Goal: Communication & Community: Answer question/provide support

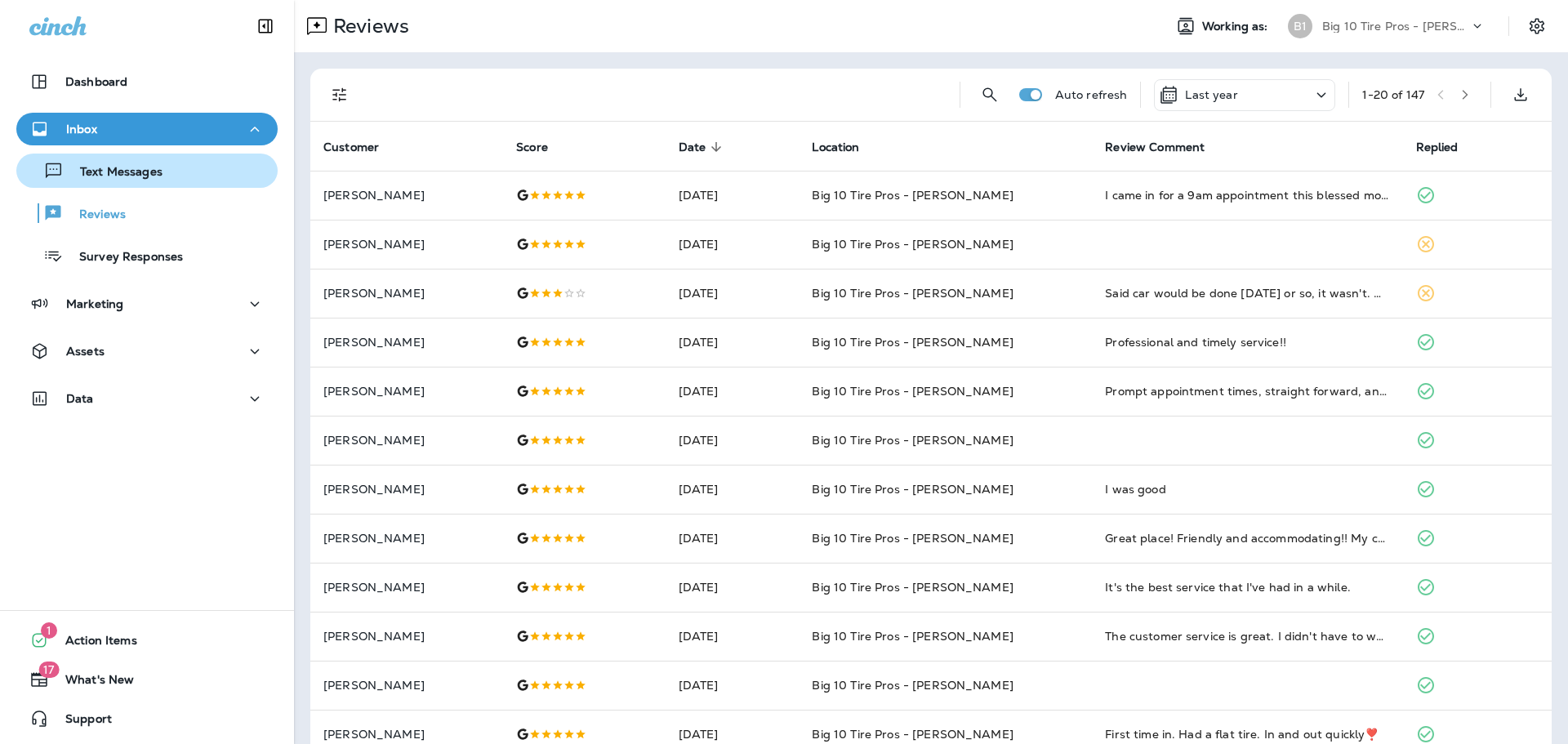
click at [127, 175] on p "Text Messages" at bounding box center [113, 172] width 99 height 15
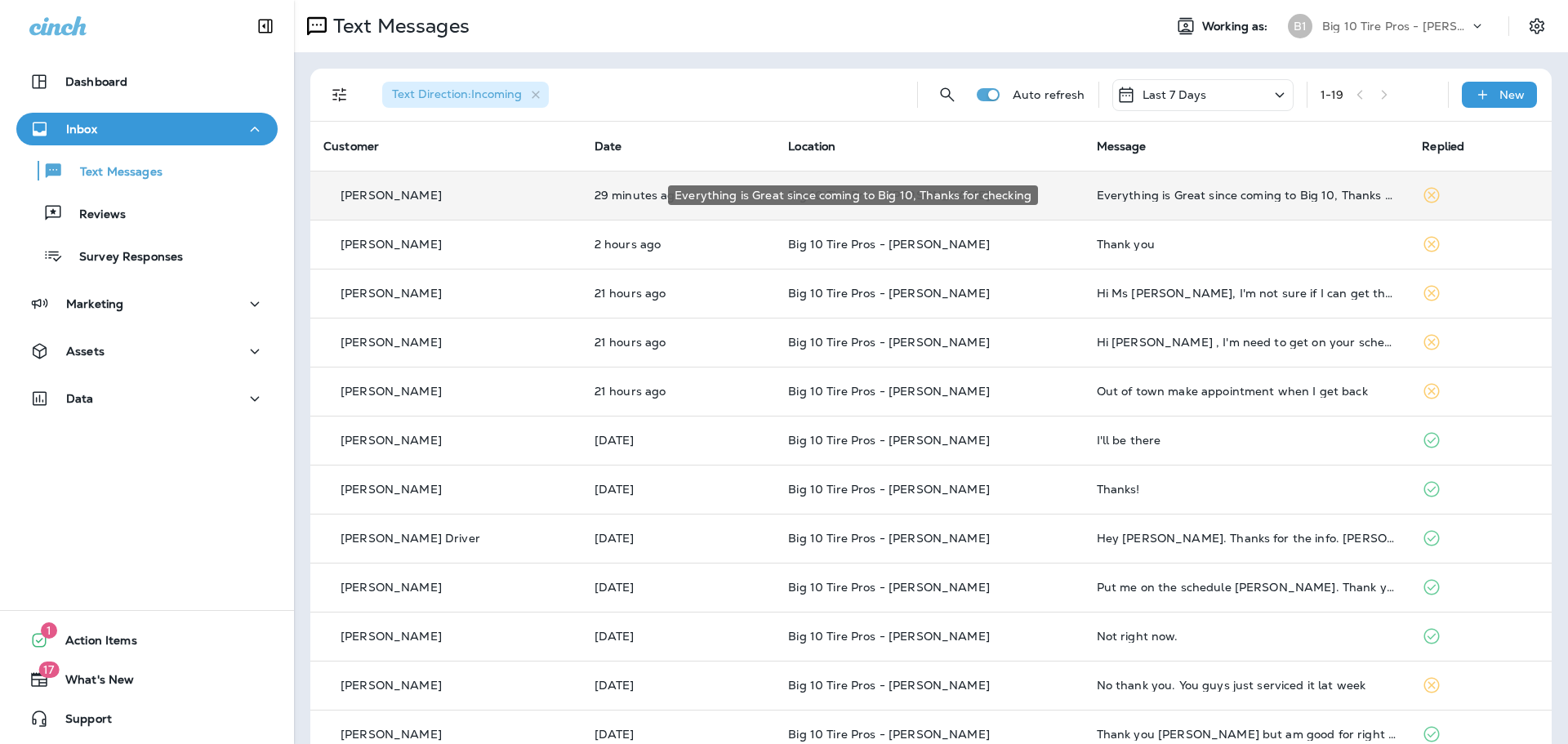
click at [1140, 200] on div "Everything is Great since coming to Big 10, Thanks for checking" at bounding box center [1247, 195] width 299 height 13
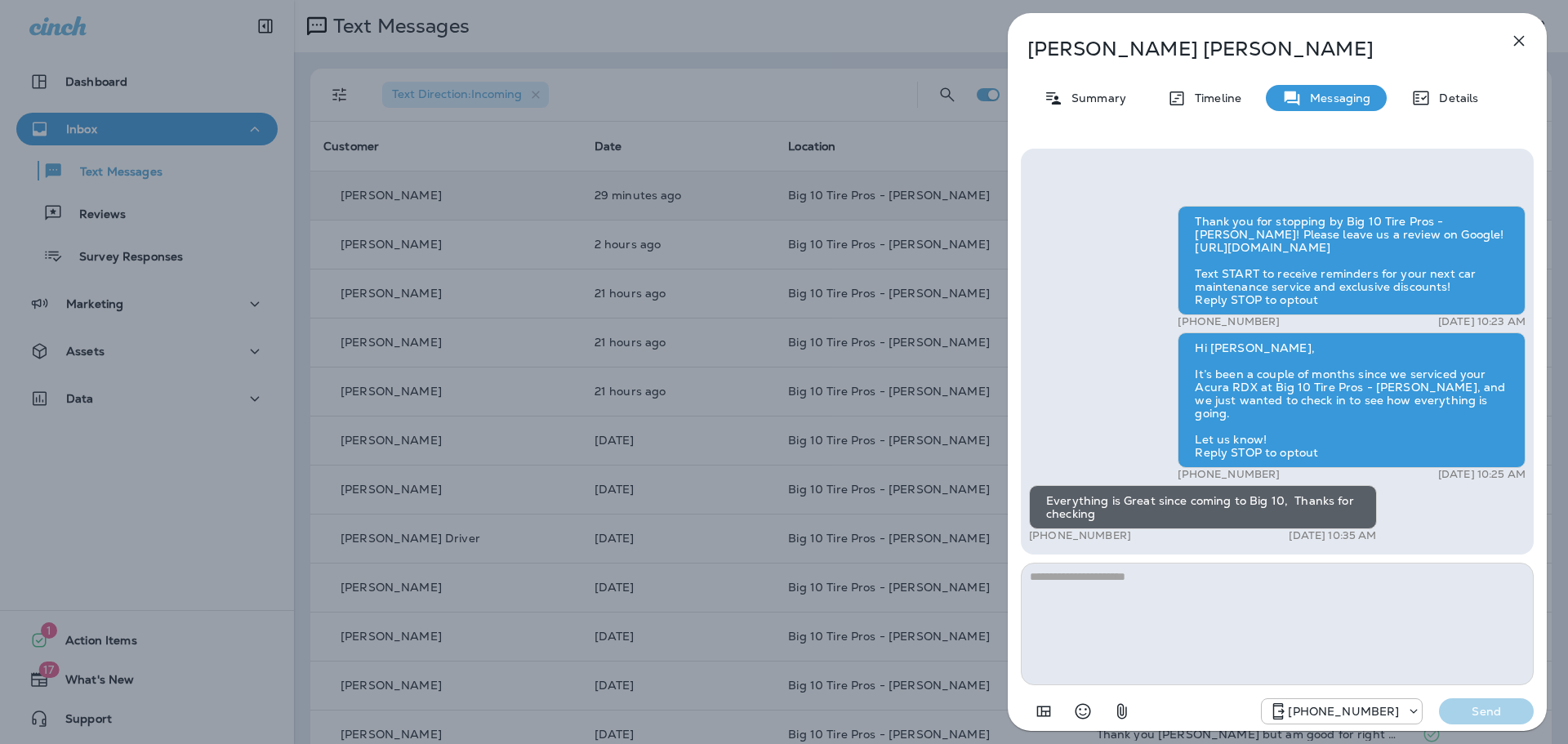
click at [1076, 592] on textarea at bounding box center [1277, 624] width 513 height 122
type textarea "*"
type textarea "**********"
click at [1492, 720] on button "Send" at bounding box center [1486, 712] width 95 height 26
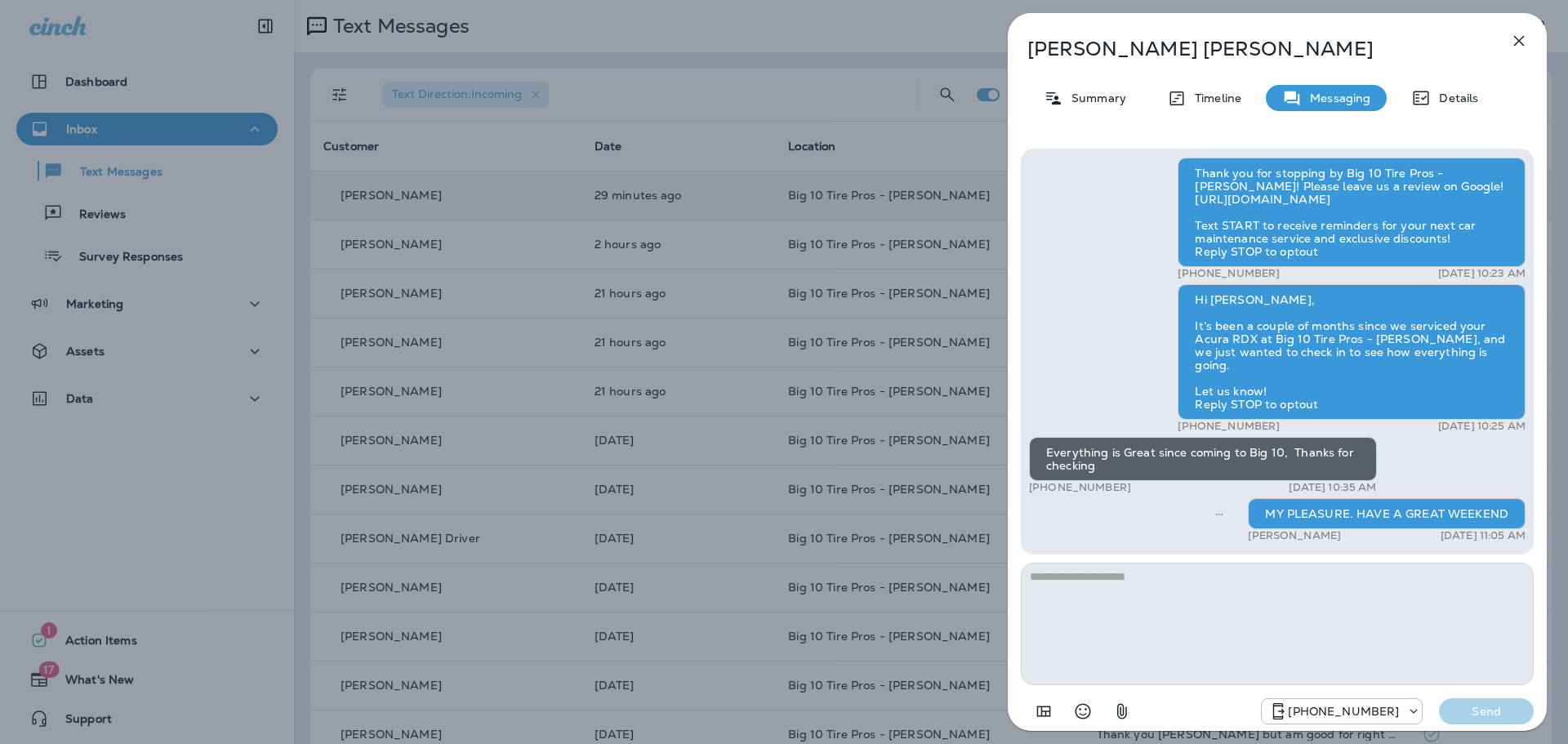
click at [1521, 42] on icon "button" at bounding box center [1519, 40] width 10 height 10
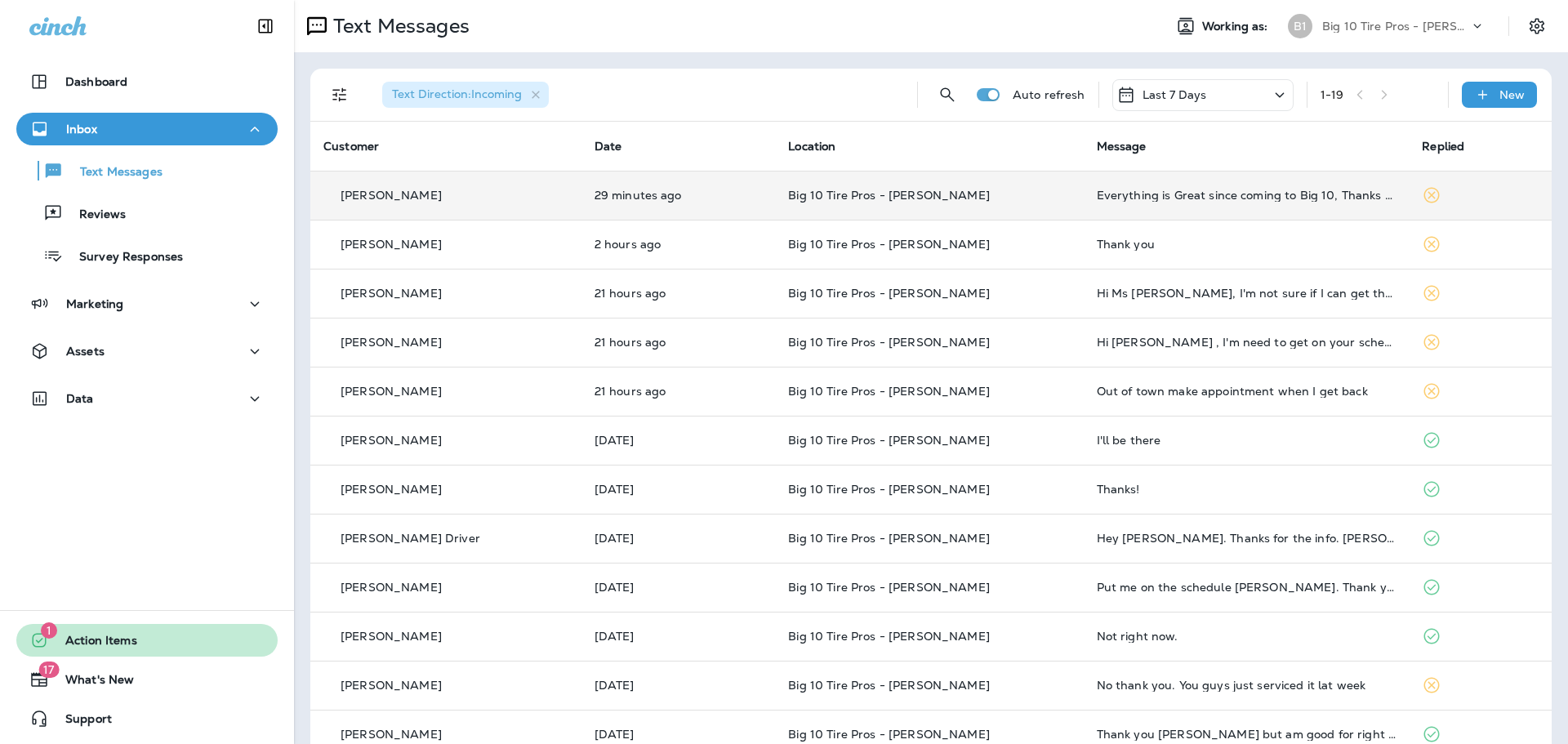
click at [154, 637] on button "1 Action Items" at bounding box center [147, 640] width 262 height 33
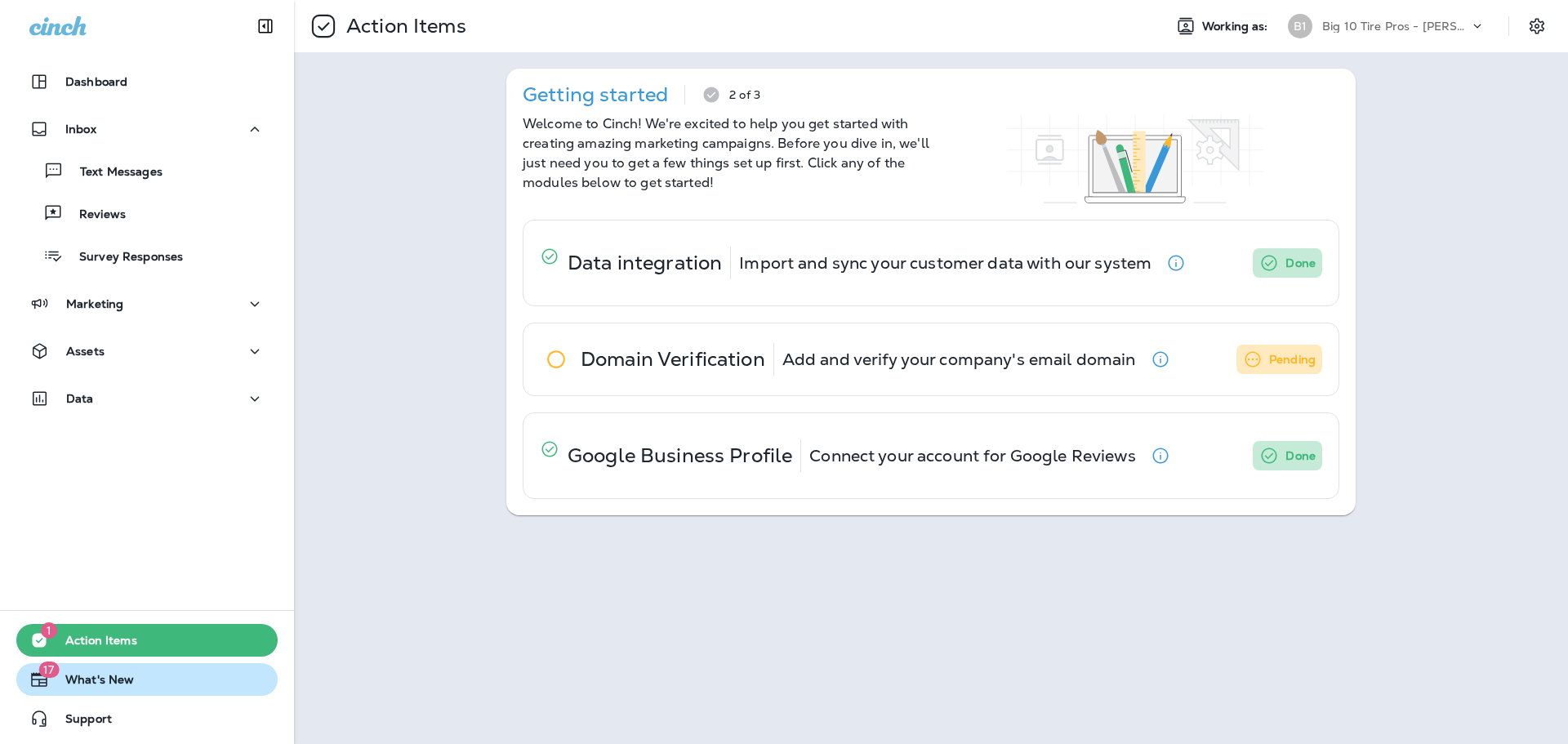
click at [89, 681] on span "What's New" at bounding box center [91, 683] width 85 height 20
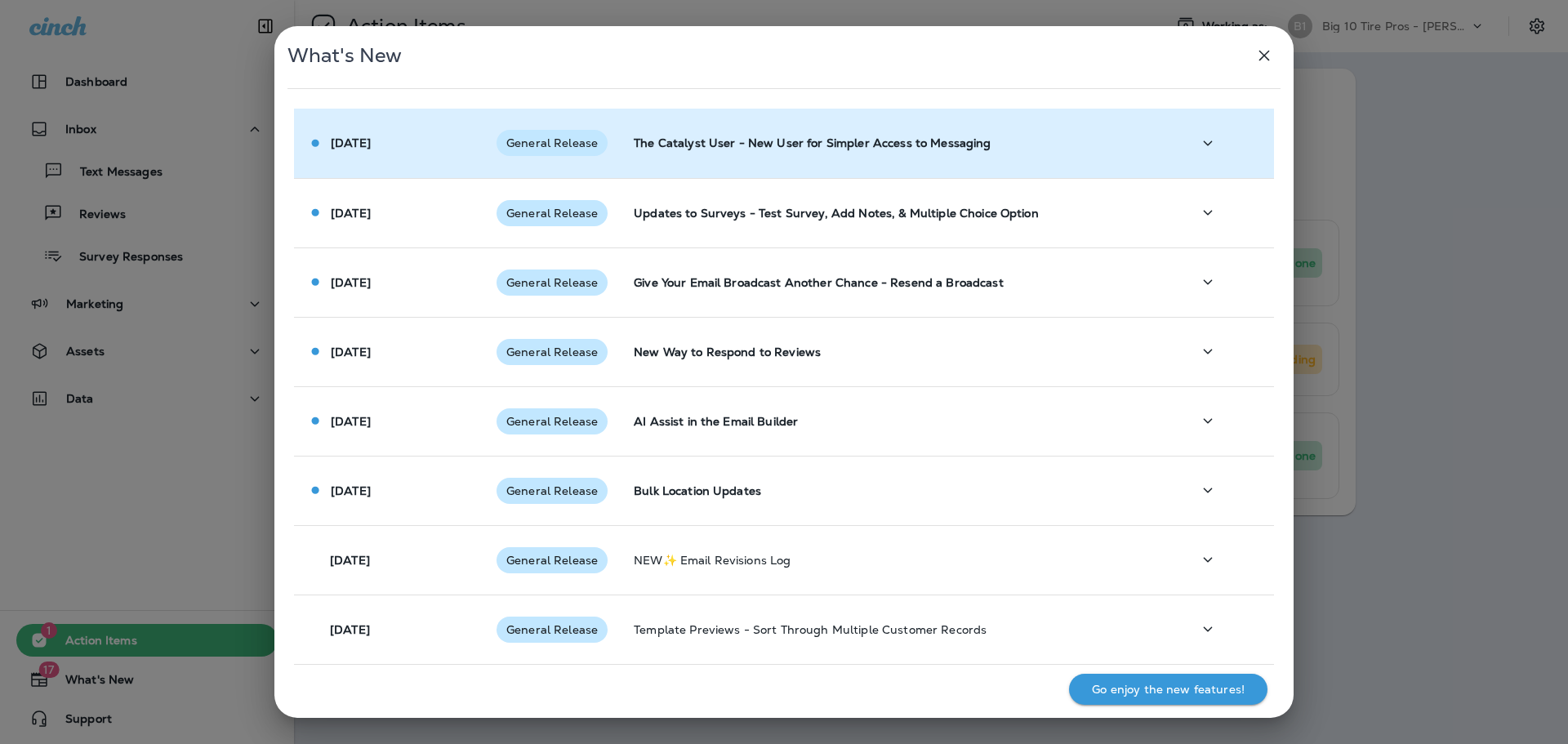
click at [1198, 148] on icon "button" at bounding box center [1207, 143] width 20 height 21
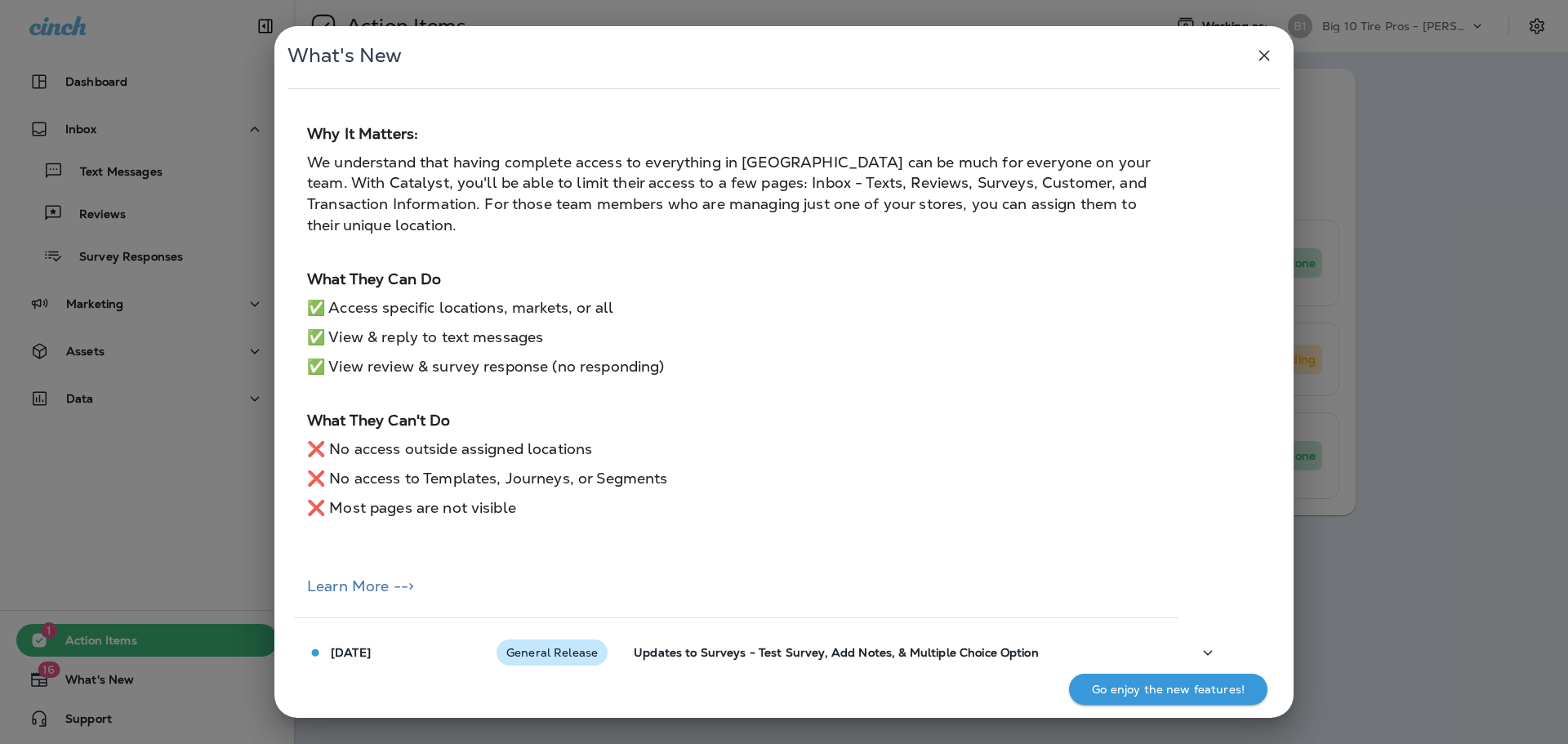
scroll to position [163, 0]
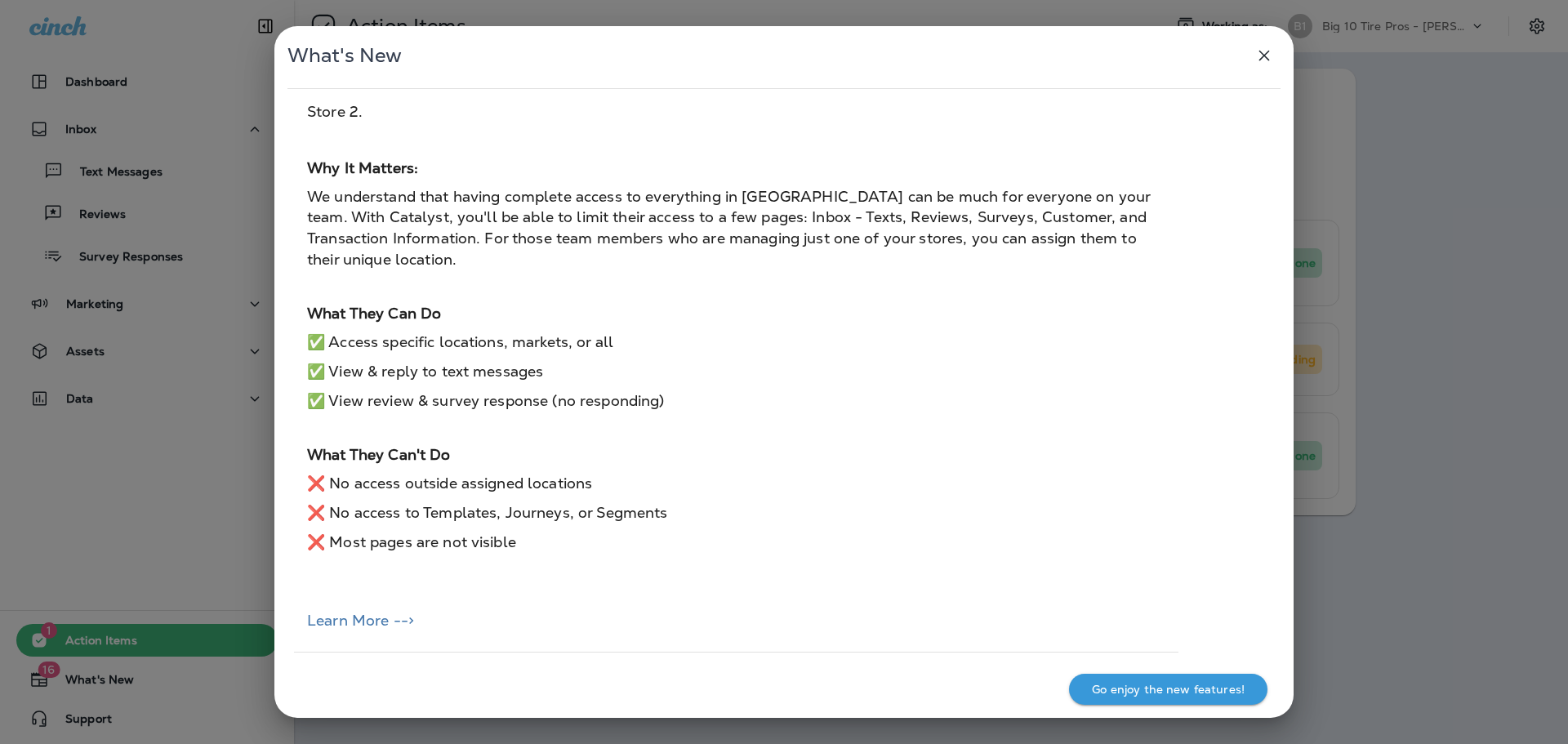
click at [1265, 55] on icon "button" at bounding box center [1264, 56] width 10 height 10
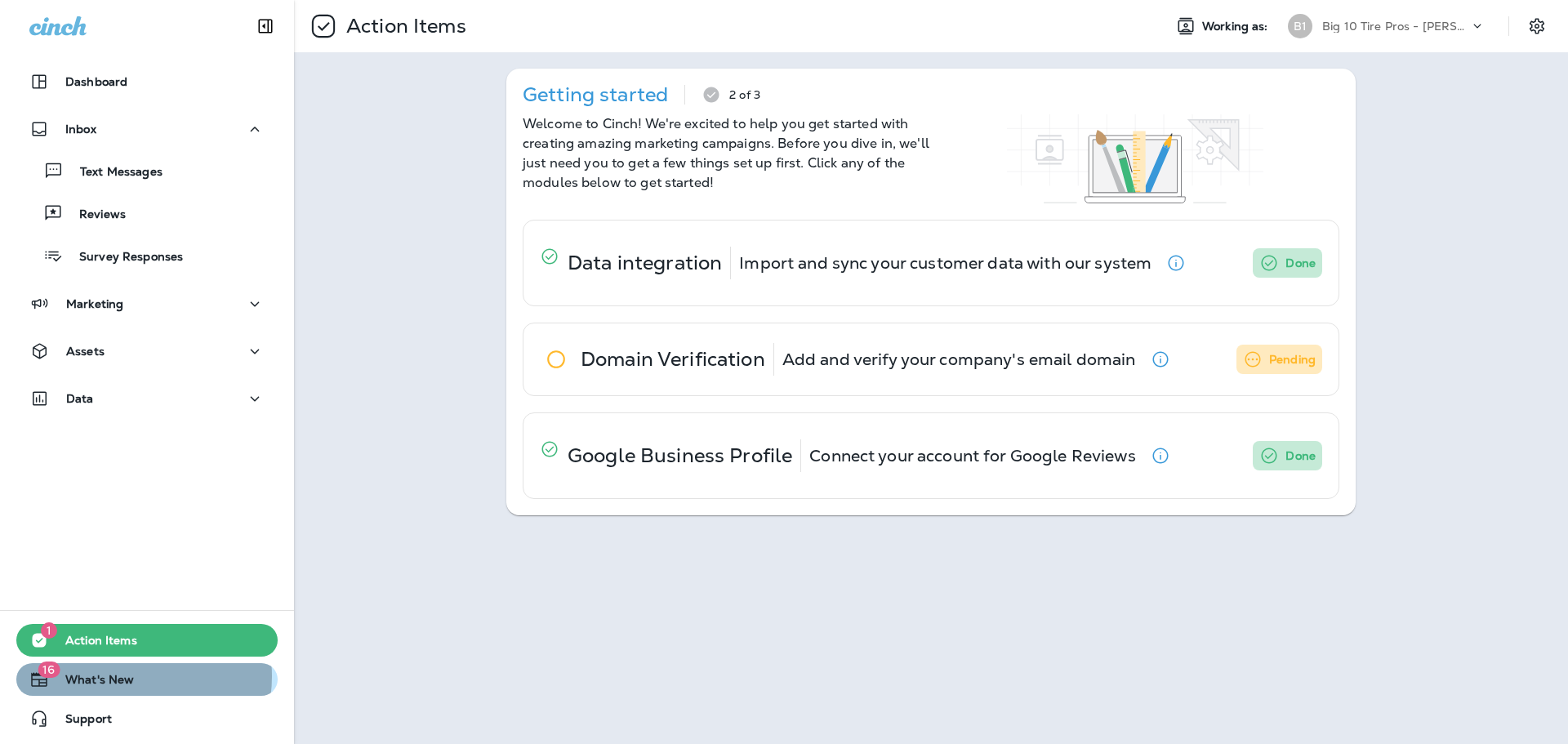
click at [121, 676] on span "What's New" at bounding box center [91, 683] width 85 height 20
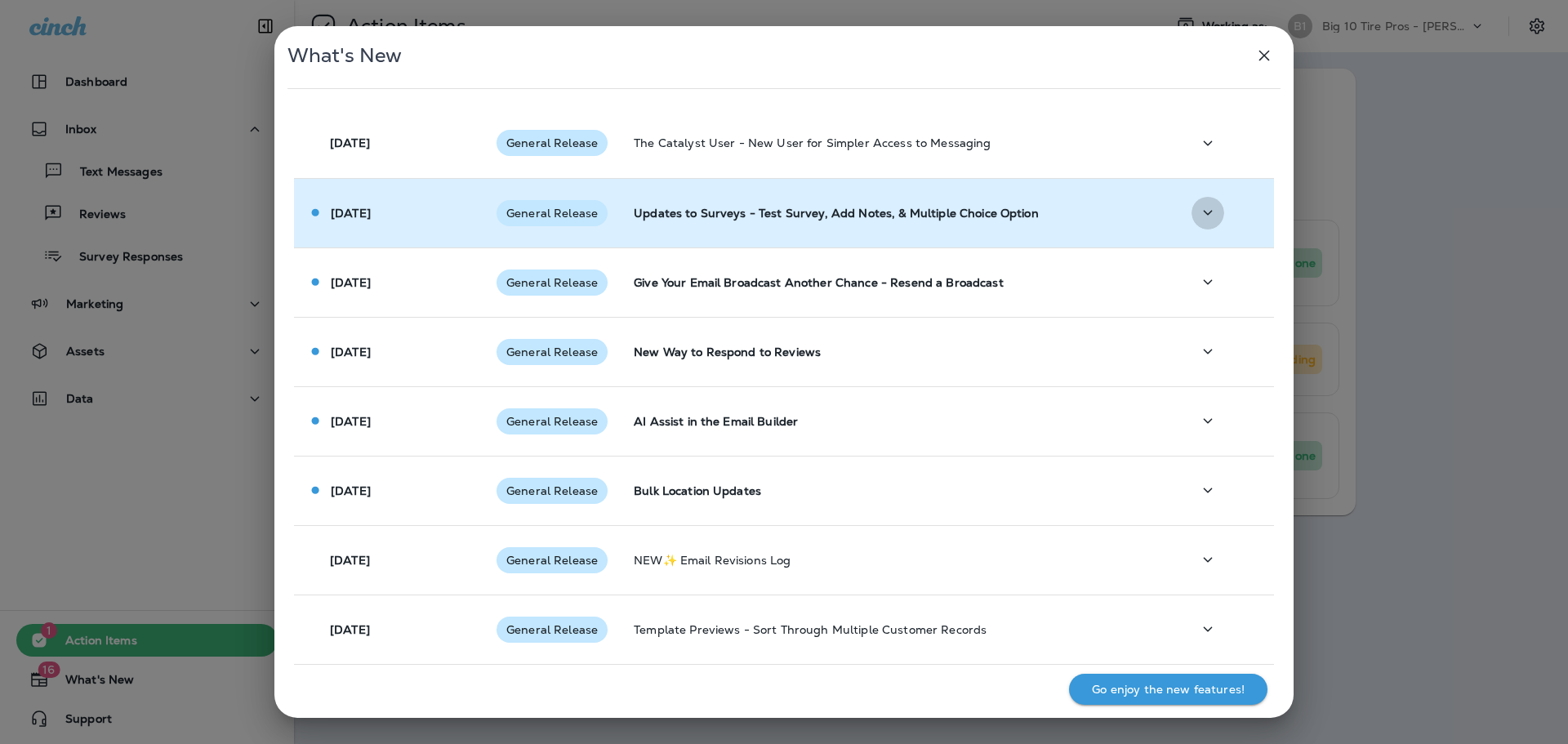
click at [1199, 216] on icon "button" at bounding box center [1207, 213] width 20 height 21
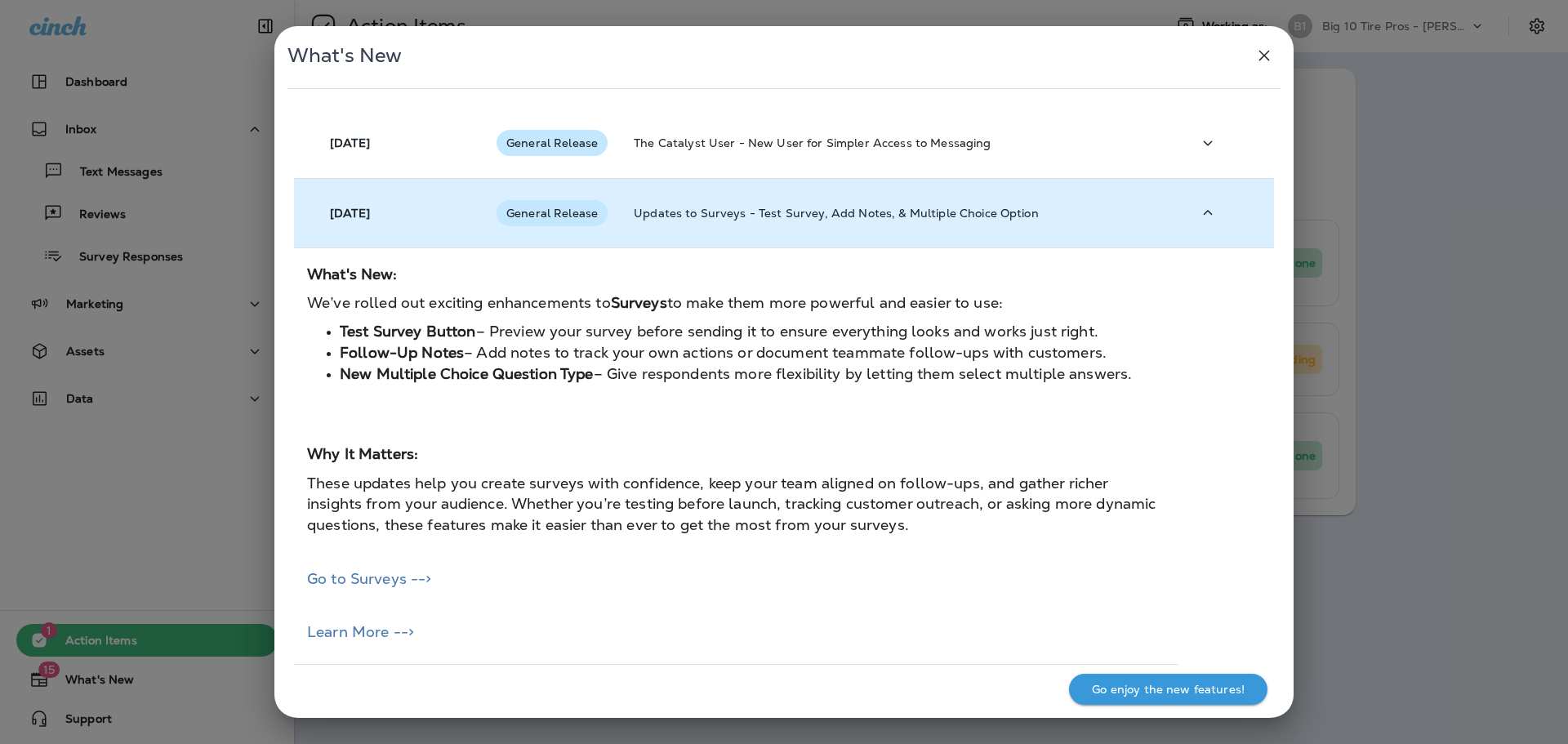
click at [1266, 61] on icon "button" at bounding box center [1264, 56] width 20 height 20
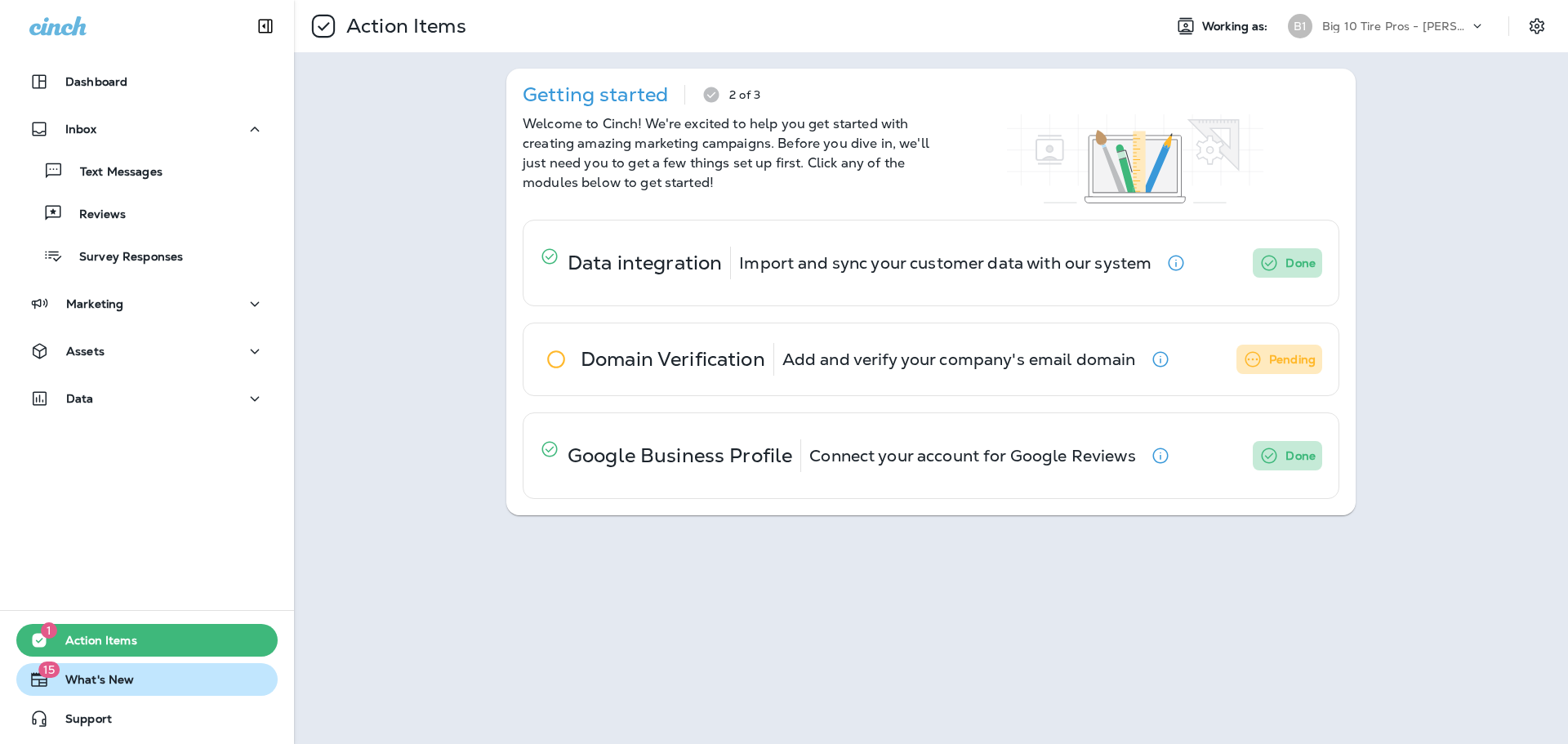
click at [128, 680] on span "What's New" at bounding box center [91, 683] width 85 height 20
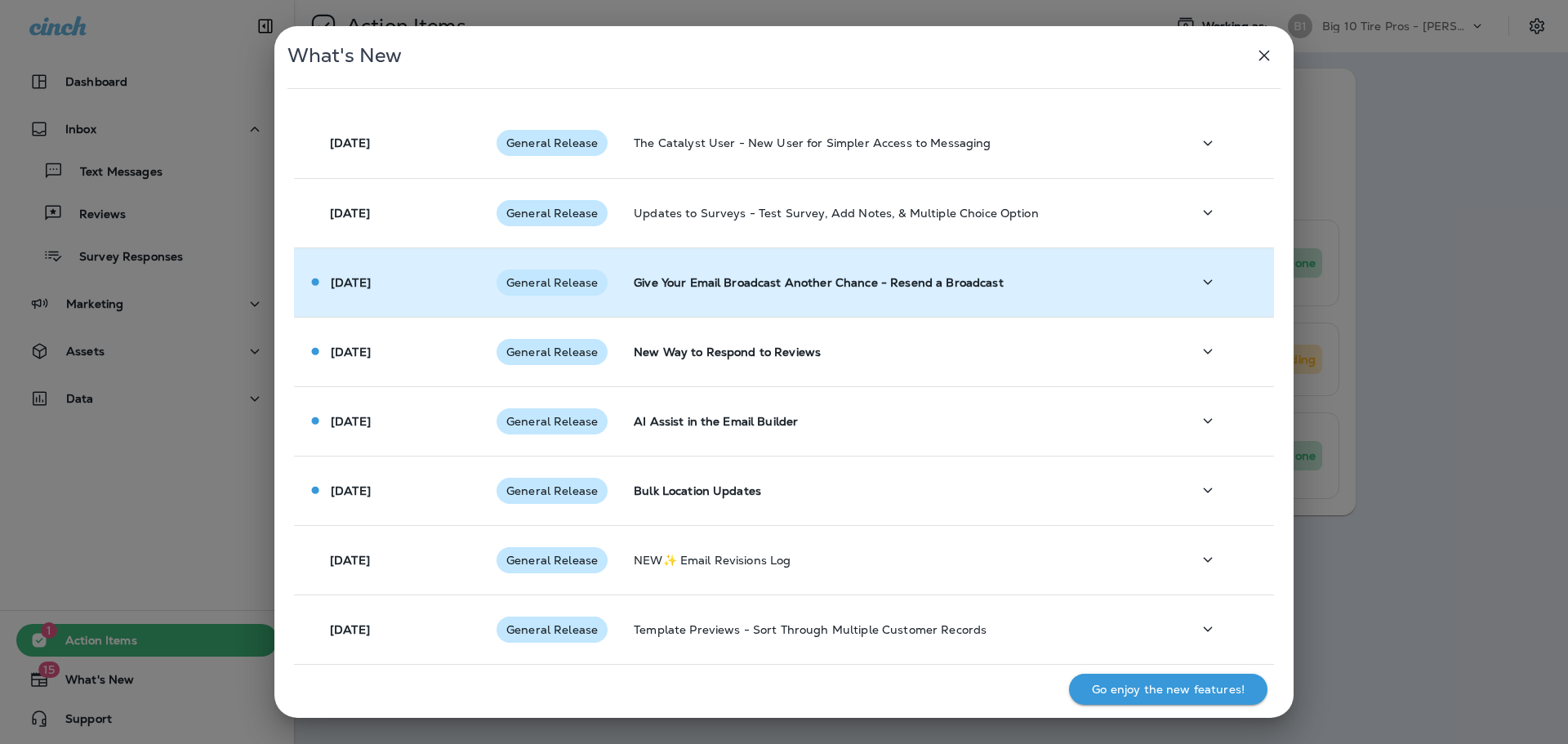
click at [1199, 281] on icon "button" at bounding box center [1207, 283] width 20 height 21
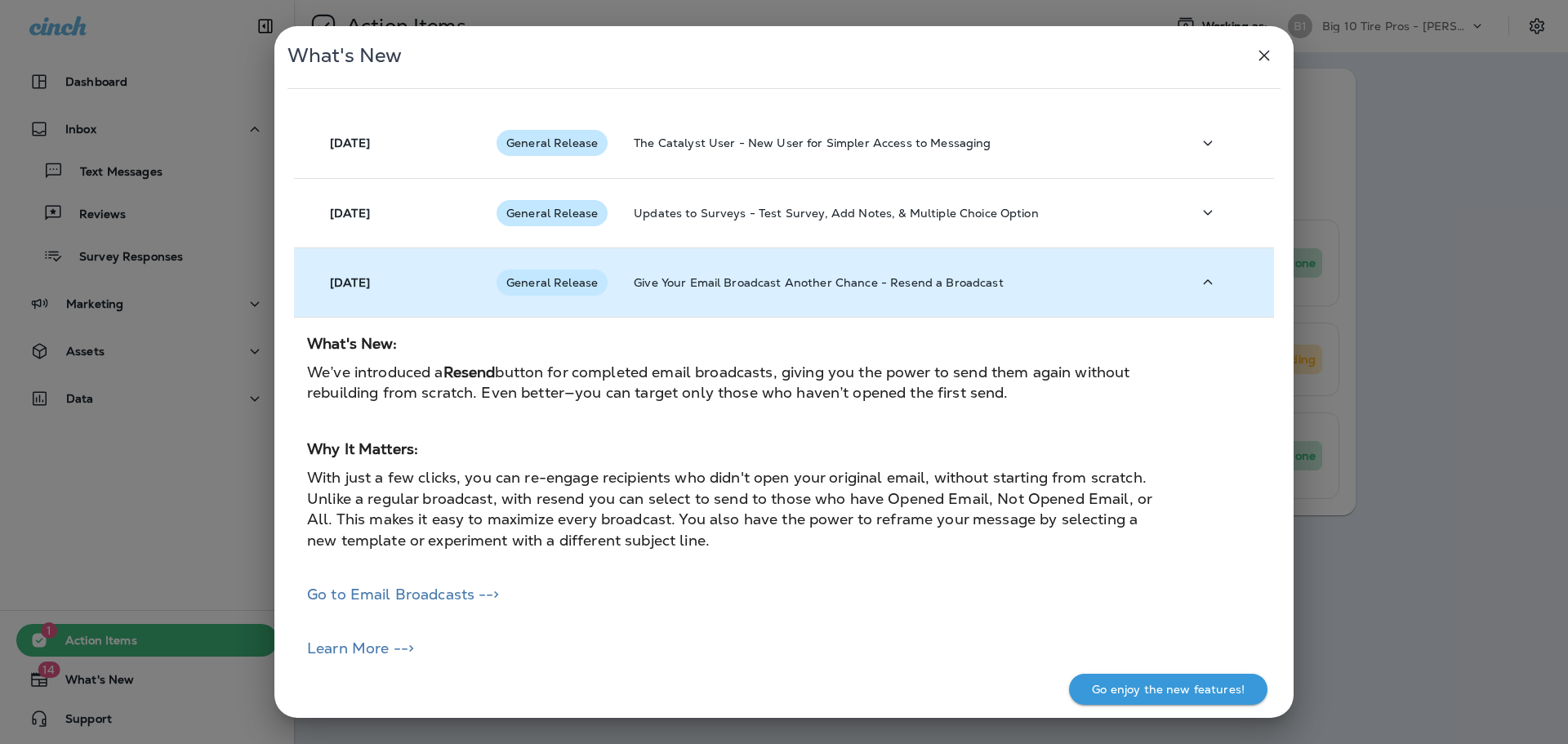
click at [1267, 51] on icon "button" at bounding box center [1264, 56] width 20 height 20
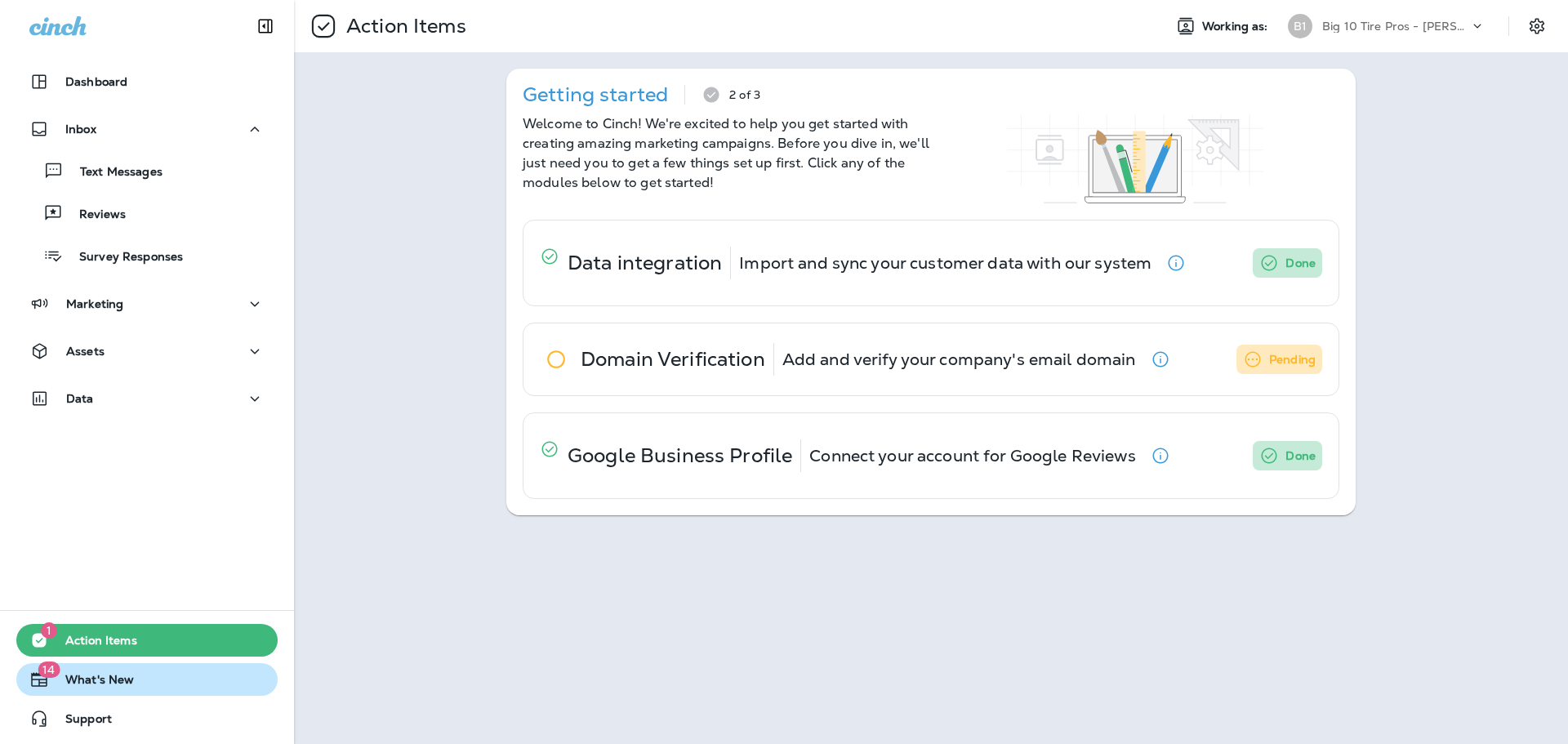
click at [127, 678] on span "What's New" at bounding box center [91, 683] width 85 height 20
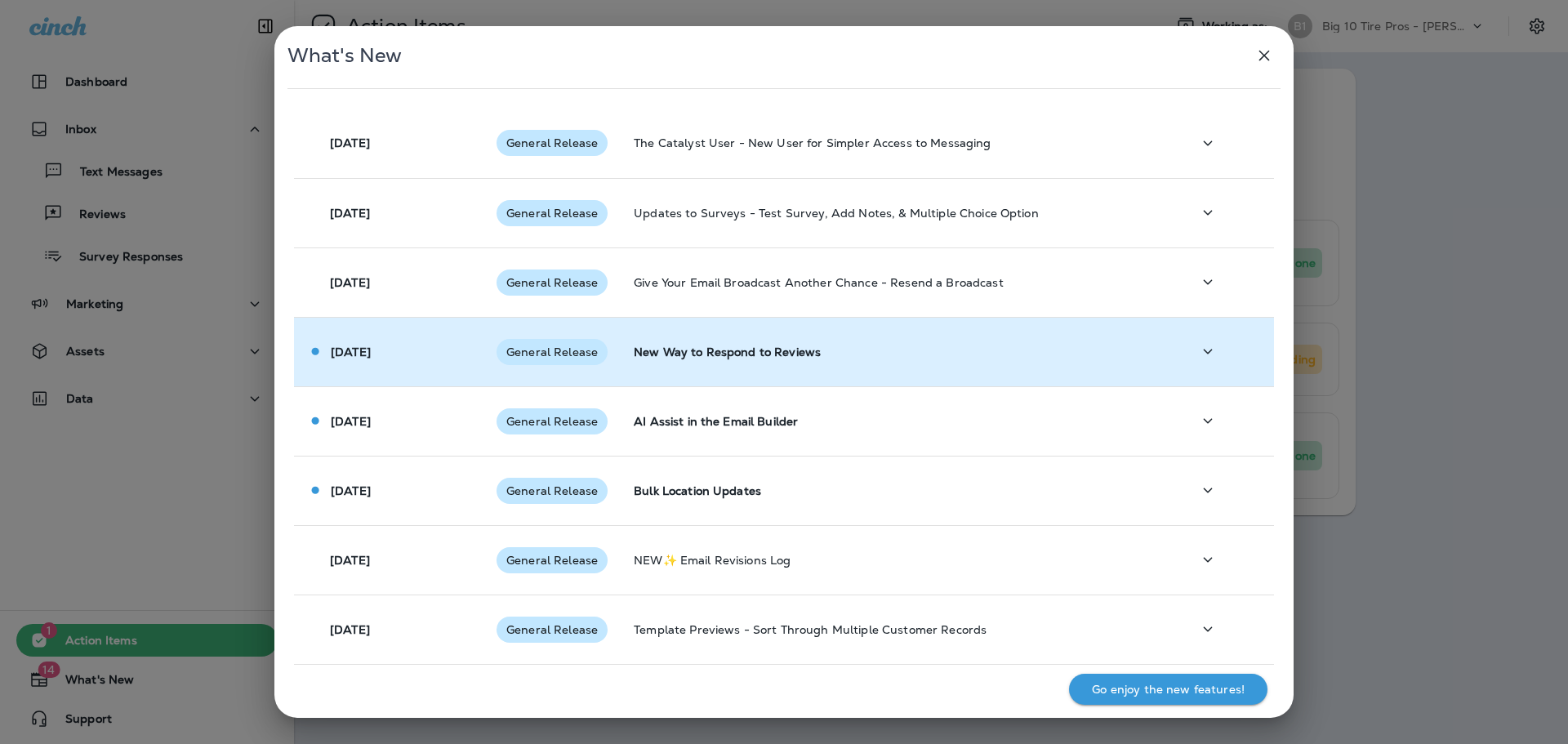
click at [1198, 353] on icon "button" at bounding box center [1207, 352] width 20 height 21
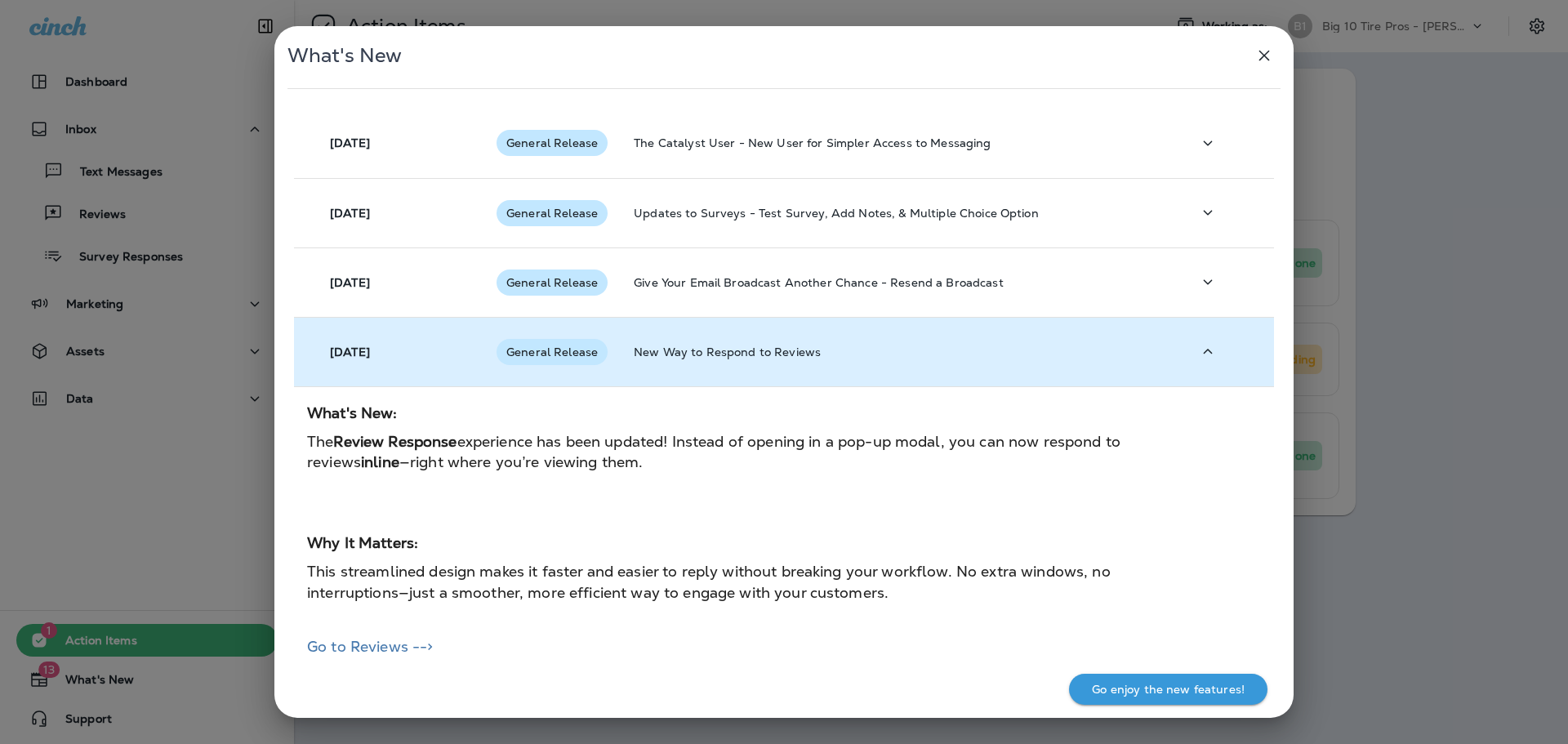
click at [1264, 50] on icon "button" at bounding box center [1264, 56] width 20 height 20
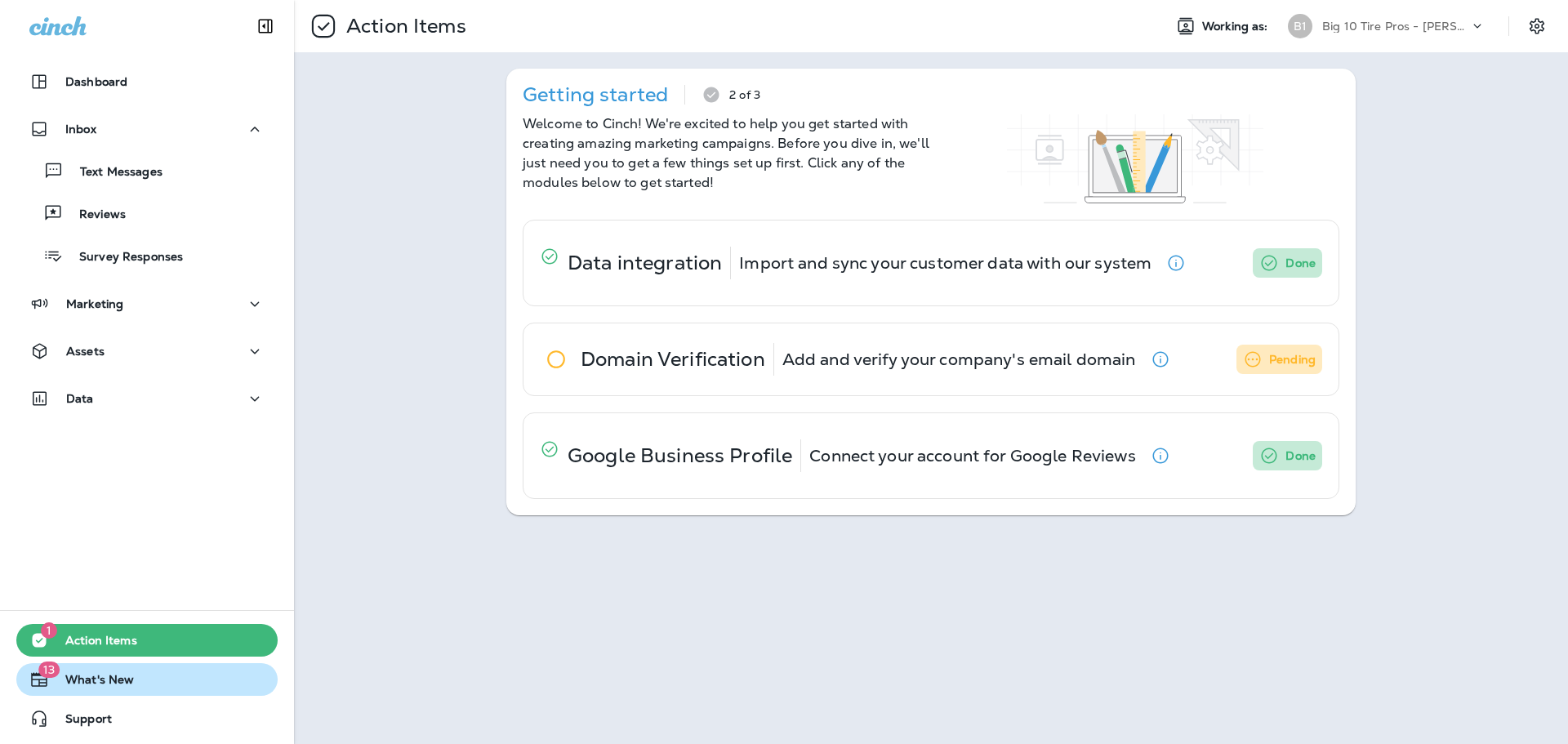
click at [105, 685] on span "What's New" at bounding box center [91, 683] width 85 height 20
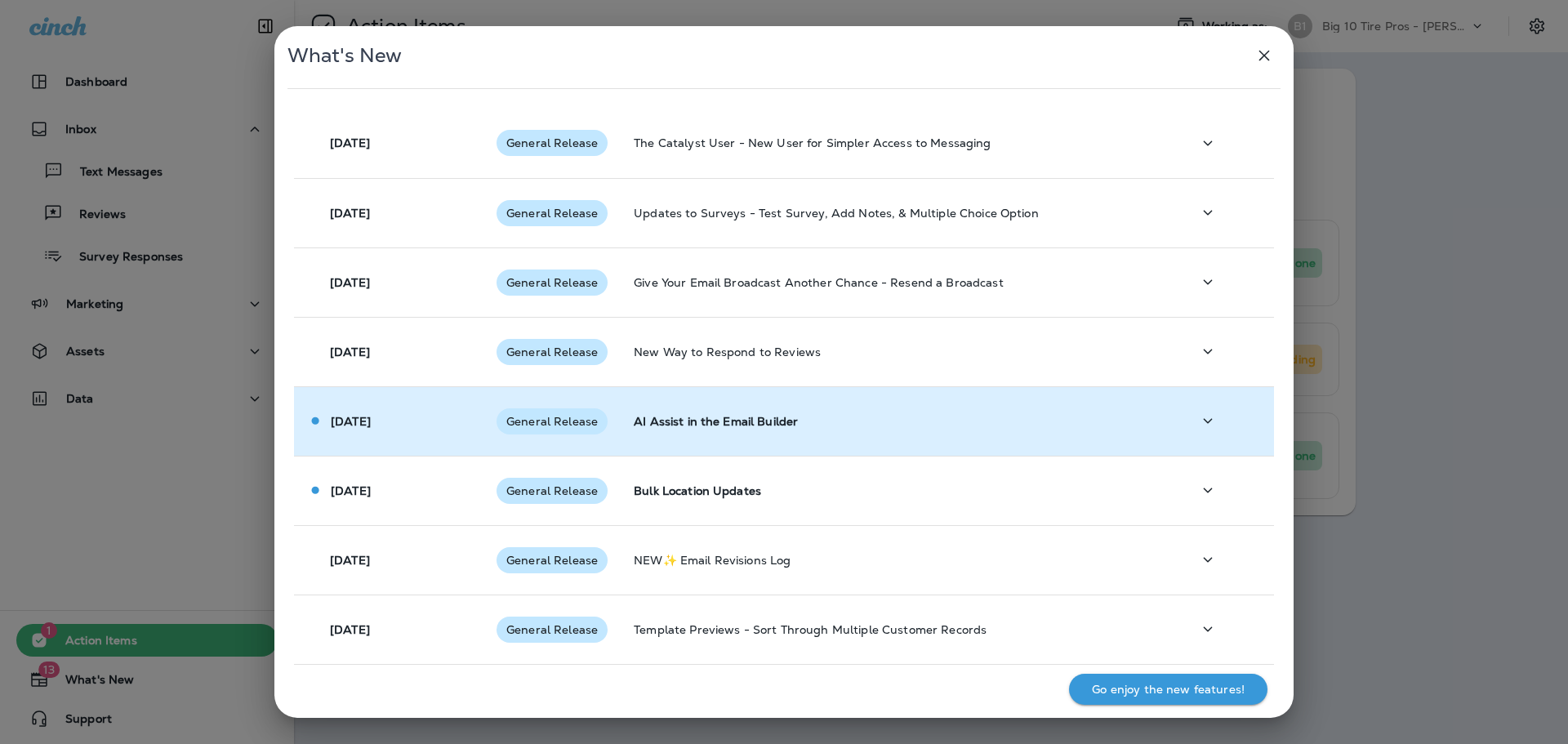
click at [1202, 432] on button "button" at bounding box center [1207, 421] width 33 height 34
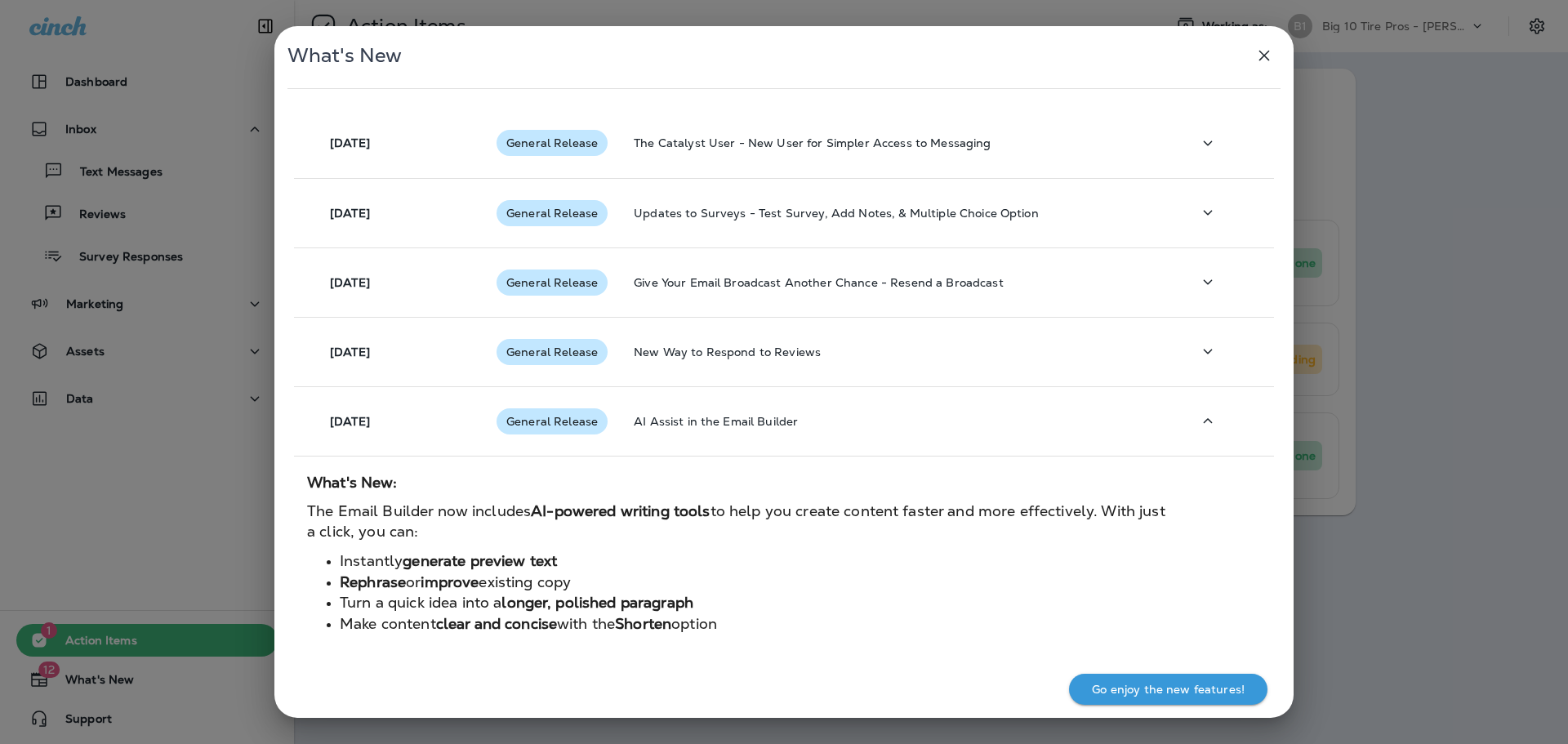
click at [102, 678] on div "What's New [DATE] General Release The Catalyst User - New User for Simpler Acce…" at bounding box center [784, 372] width 1568 height 744
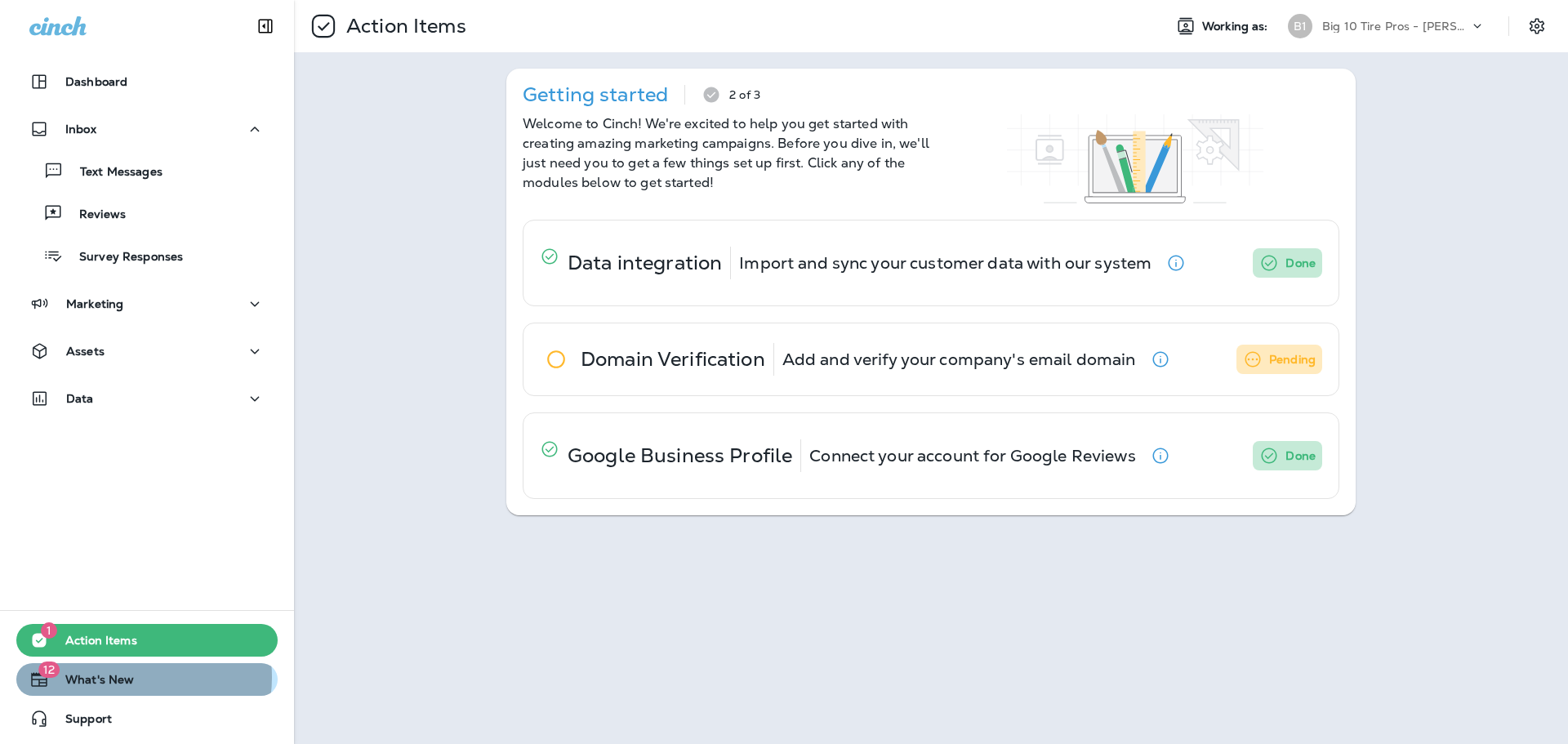
click at [127, 677] on span "What's New" at bounding box center [91, 683] width 85 height 20
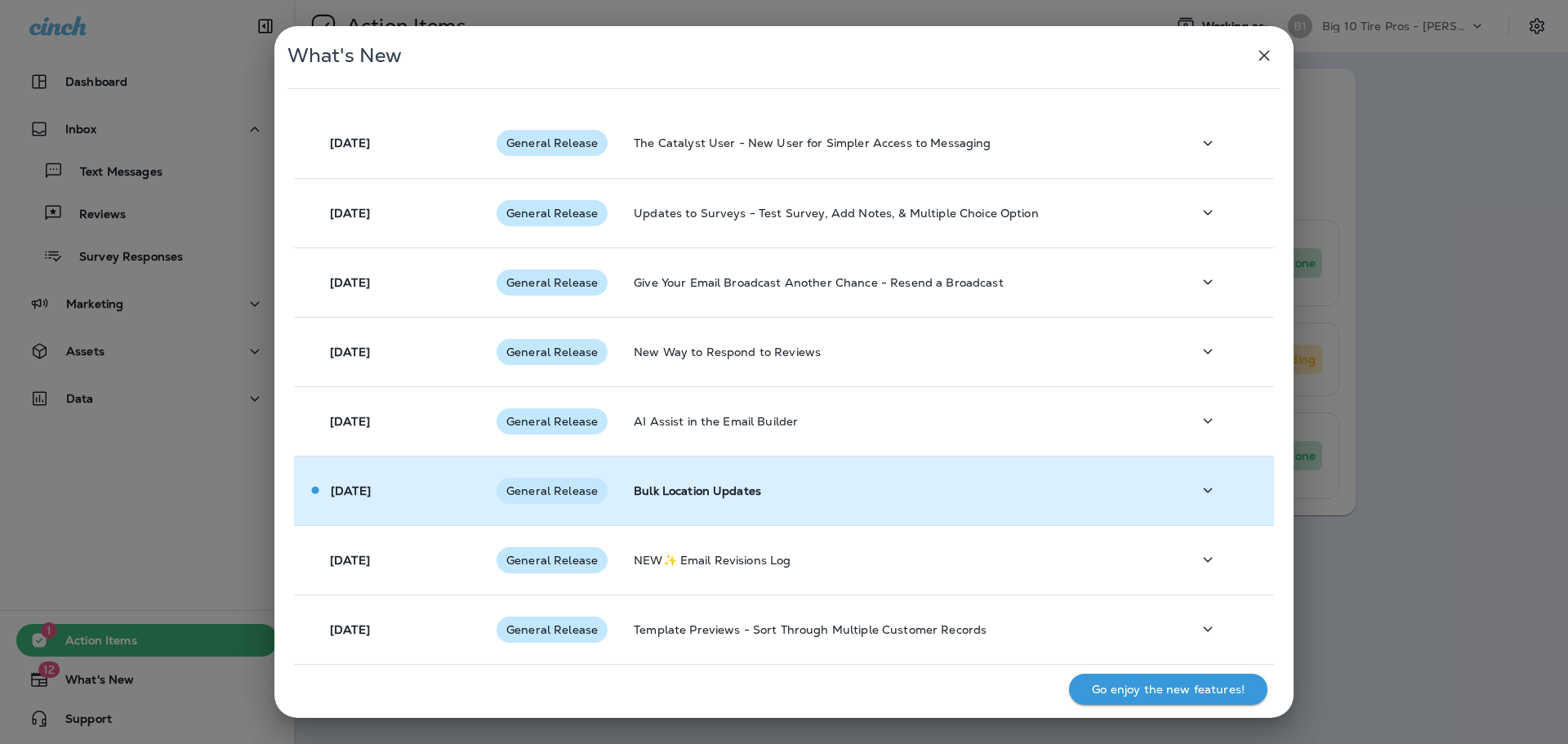
click at [1203, 493] on icon "button" at bounding box center [1207, 491] width 20 height 21
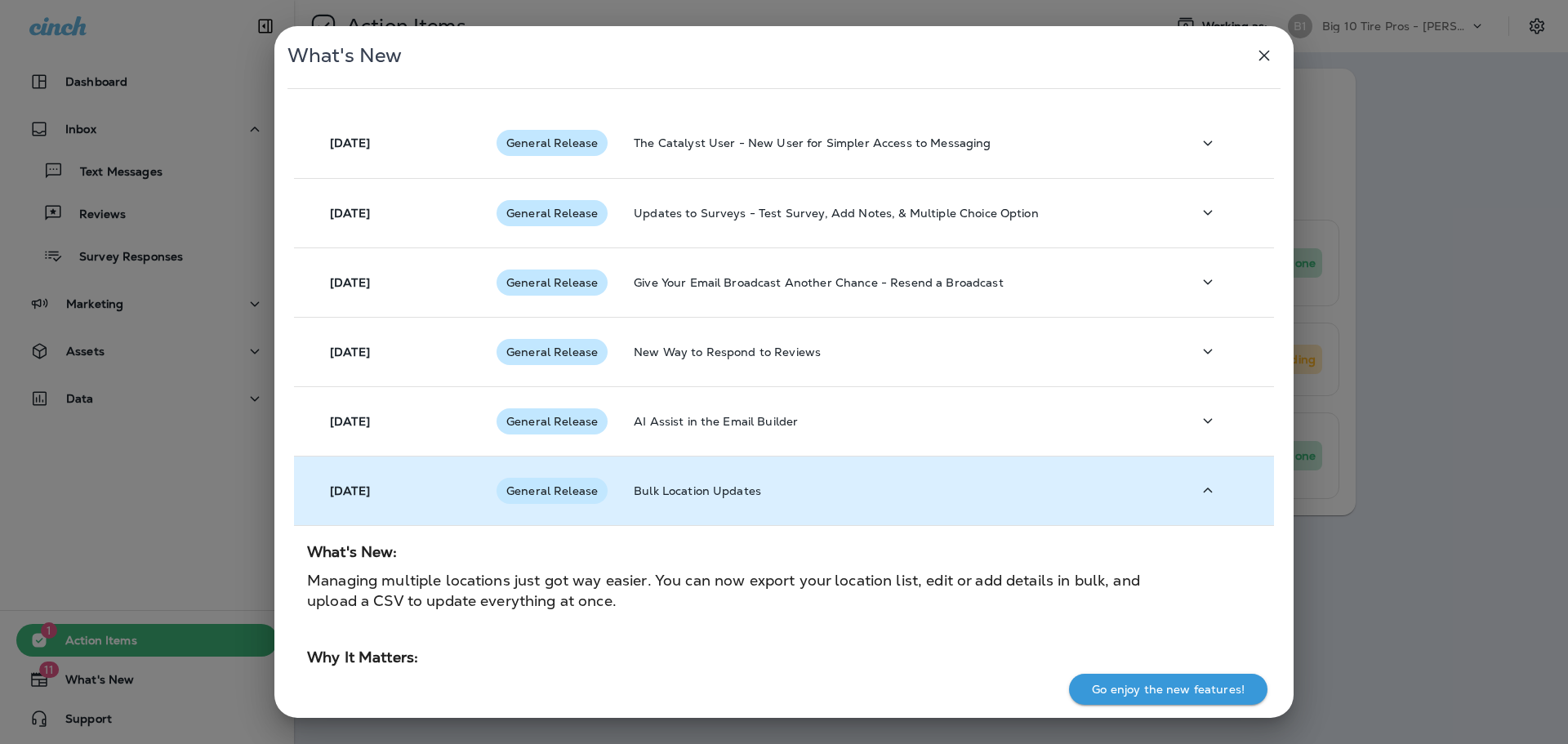
click at [89, 676] on div "What's New [DATE] General Release The Catalyst User - New User for Simpler Acce…" at bounding box center [784, 372] width 1568 height 744
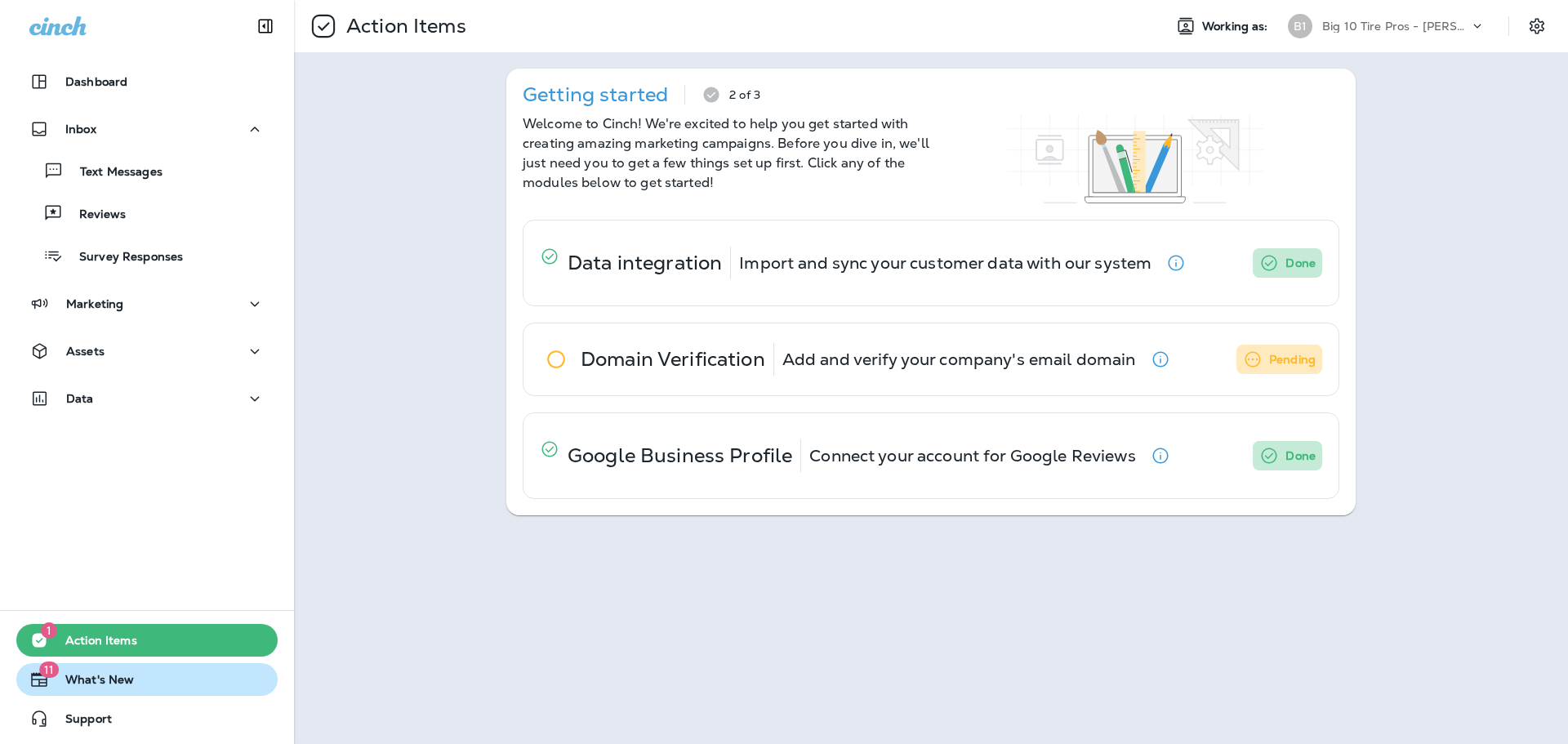
click at [124, 679] on span "What's New" at bounding box center [91, 683] width 85 height 20
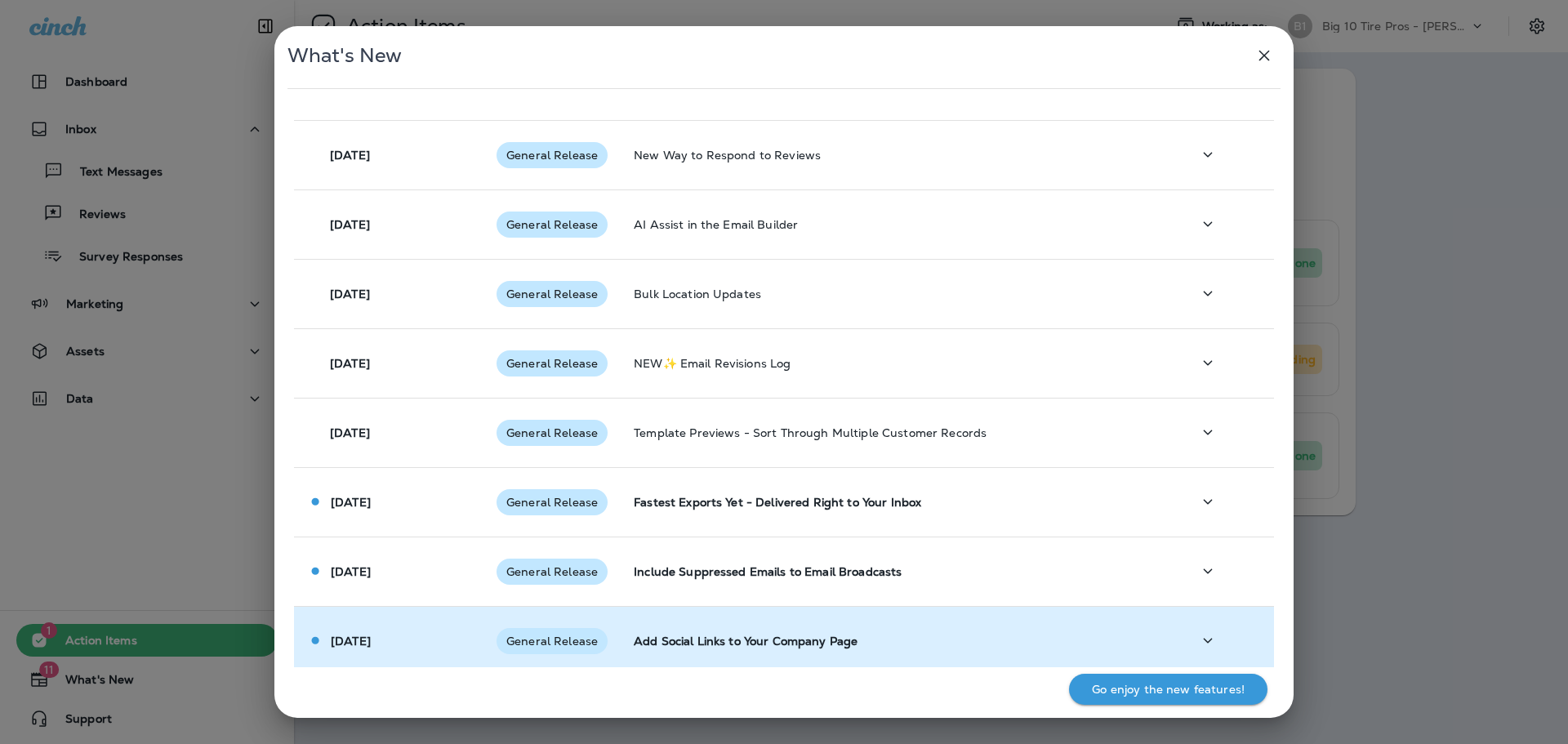
scroll to position [245, 0]
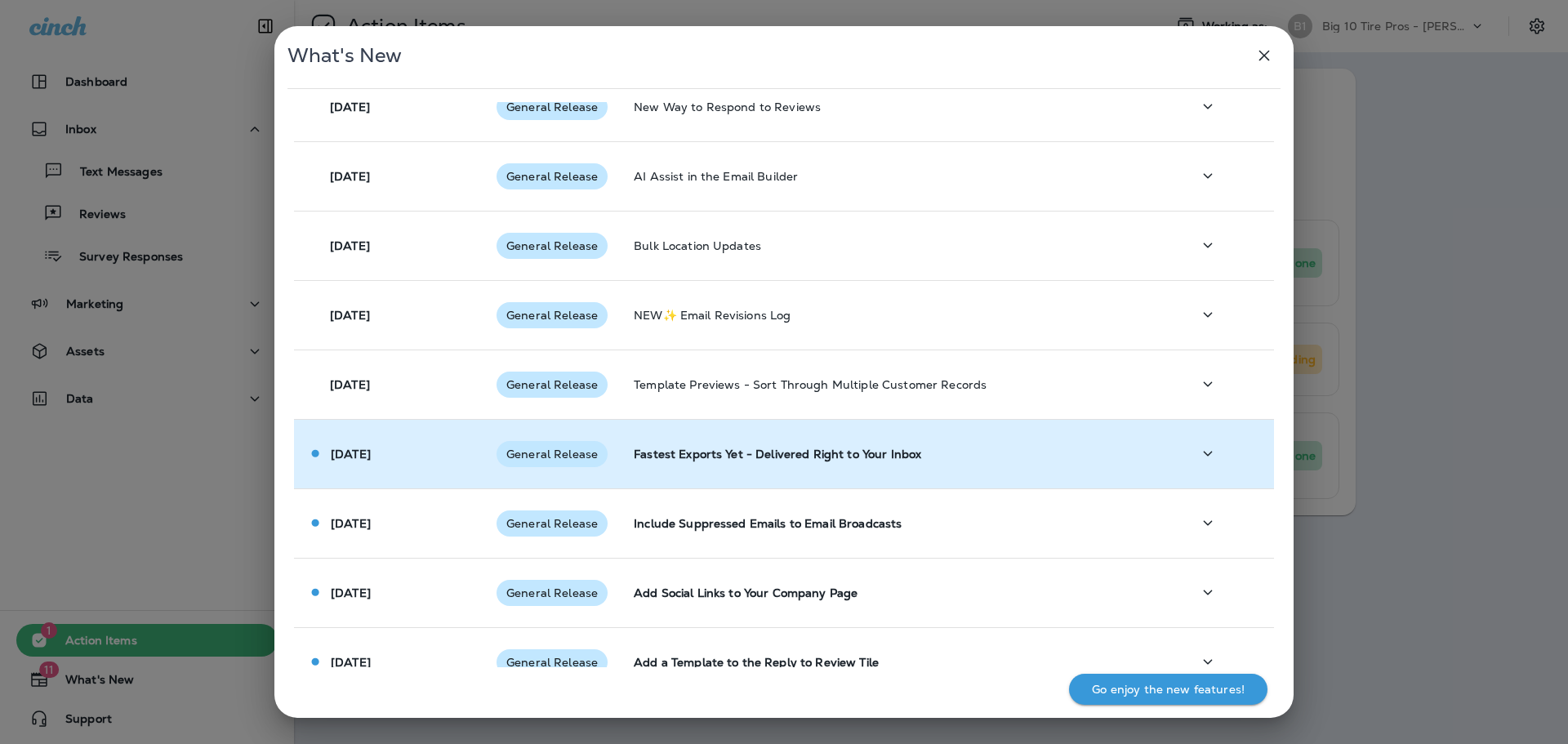
click at [1209, 457] on icon "button" at bounding box center [1207, 454] width 20 height 21
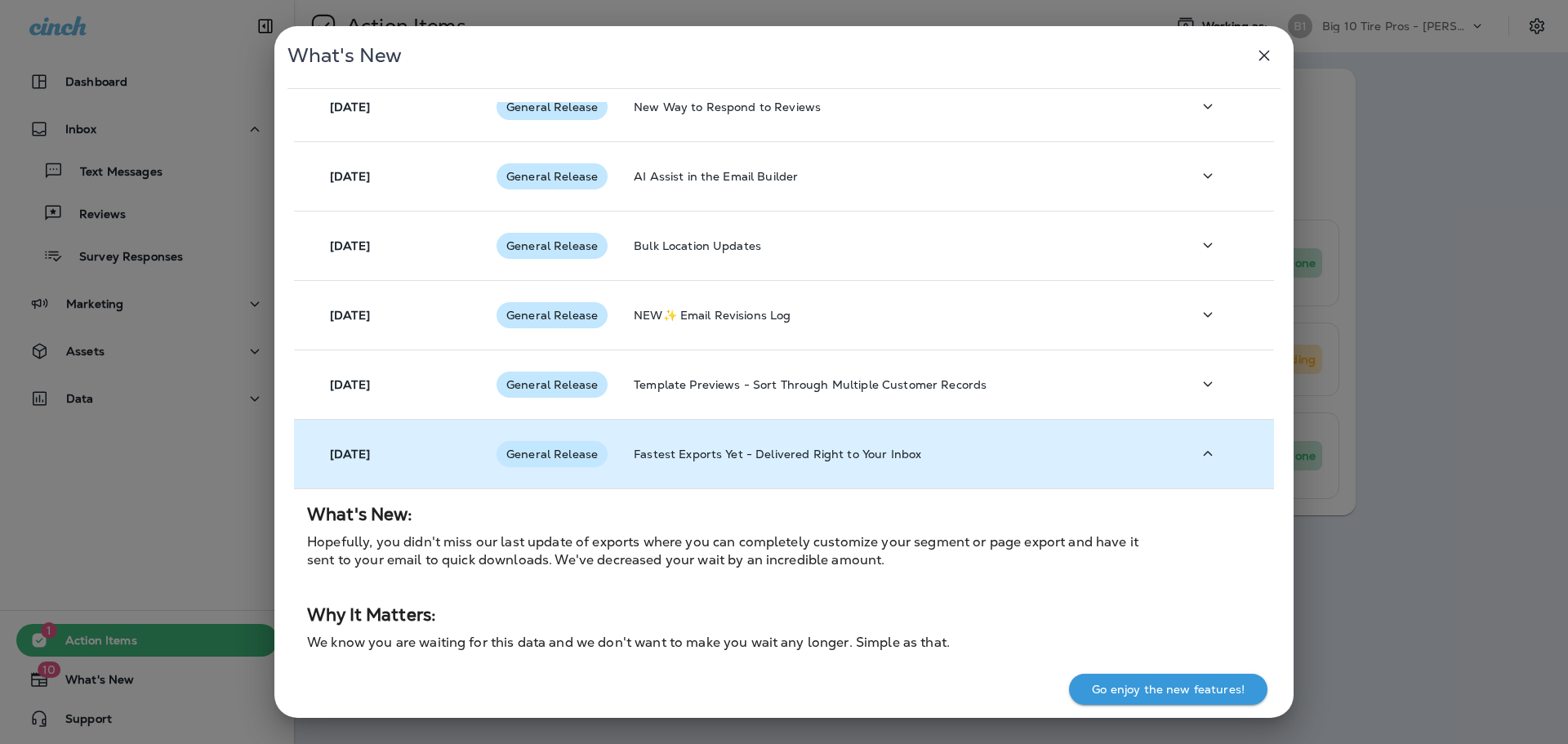
click at [130, 679] on div "What's New [DATE] General Release The Catalyst User - New User for Simpler Acce…" at bounding box center [784, 372] width 1568 height 744
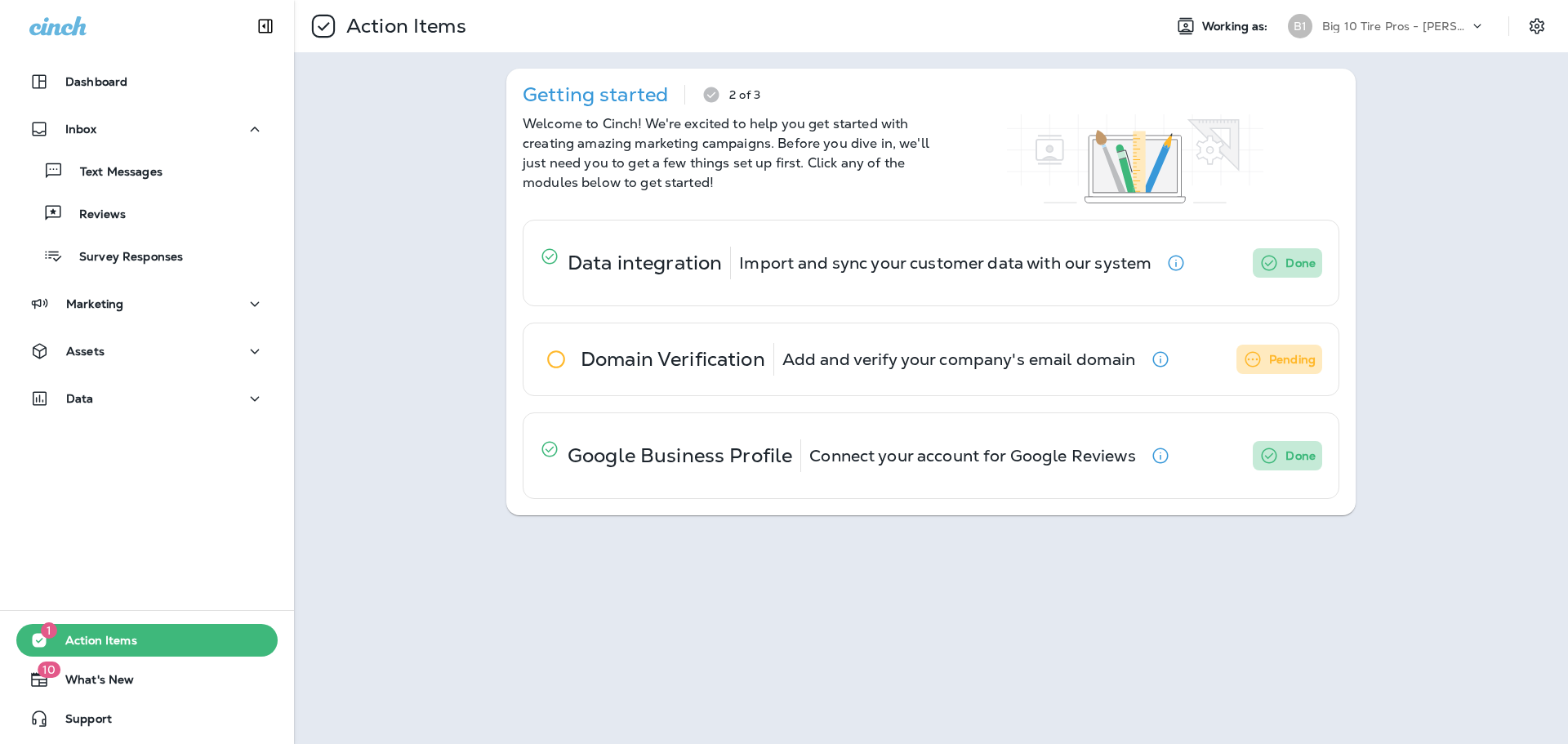
click at [170, 640] on button "1 Action Items" at bounding box center [147, 640] width 262 height 33
click at [81, 634] on span "Action Items" at bounding box center [93, 643] width 89 height 20
click at [109, 83] on p "Dashboard" at bounding box center [96, 82] width 62 height 13
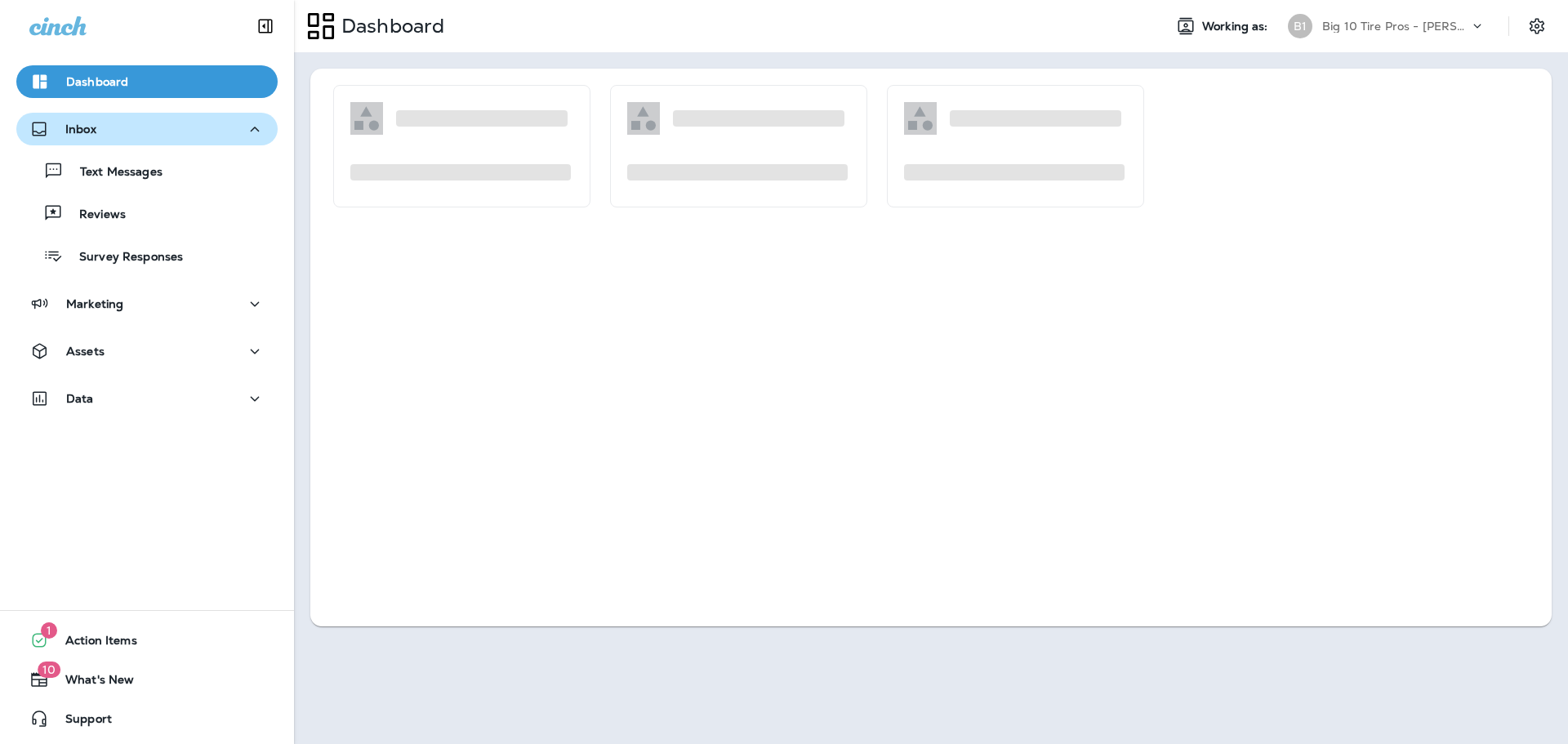
click at [92, 130] on p "Inbox" at bounding box center [80, 129] width 31 height 13
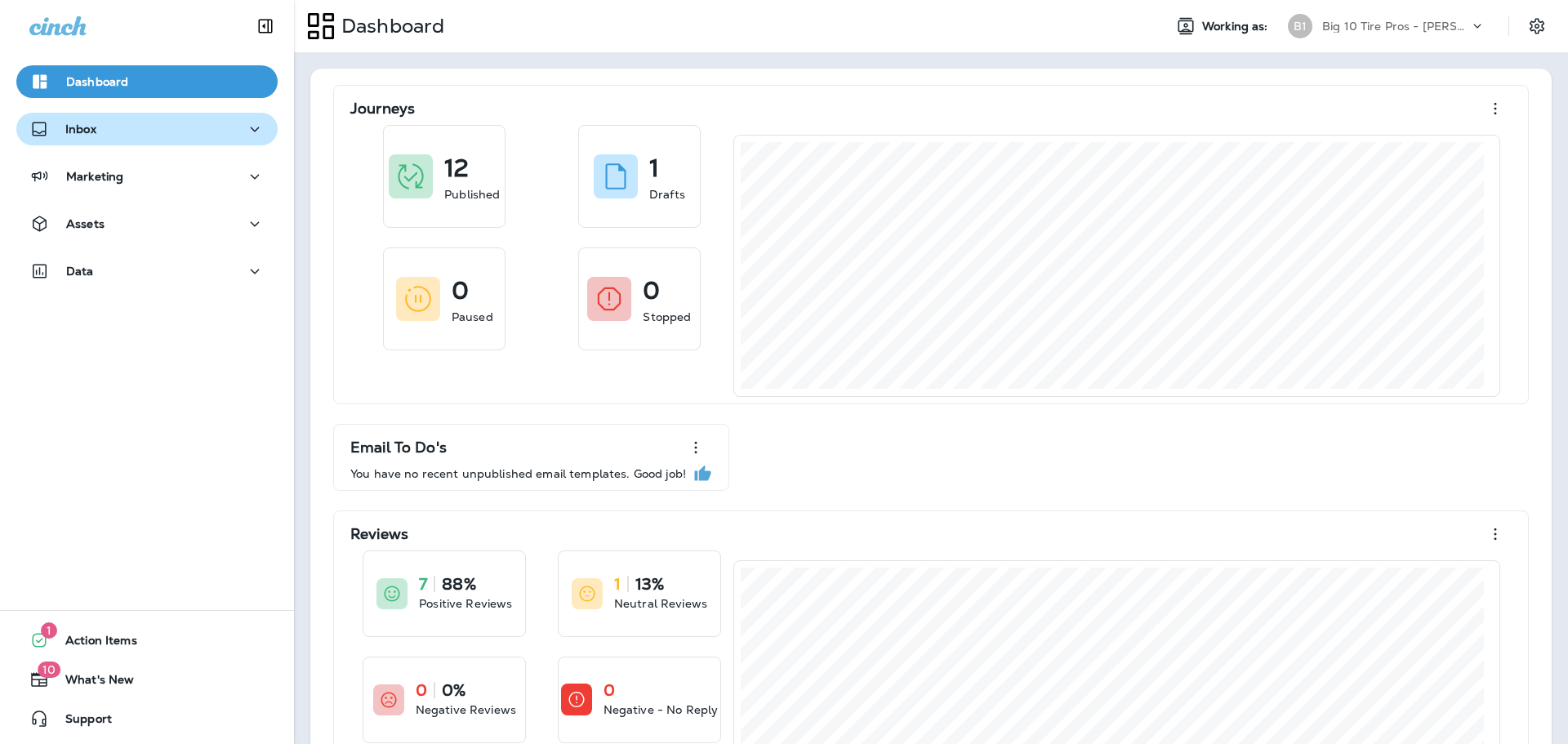
click at [96, 134] on div "Inbox" at bounding box center [147, 130] width 235 height 21
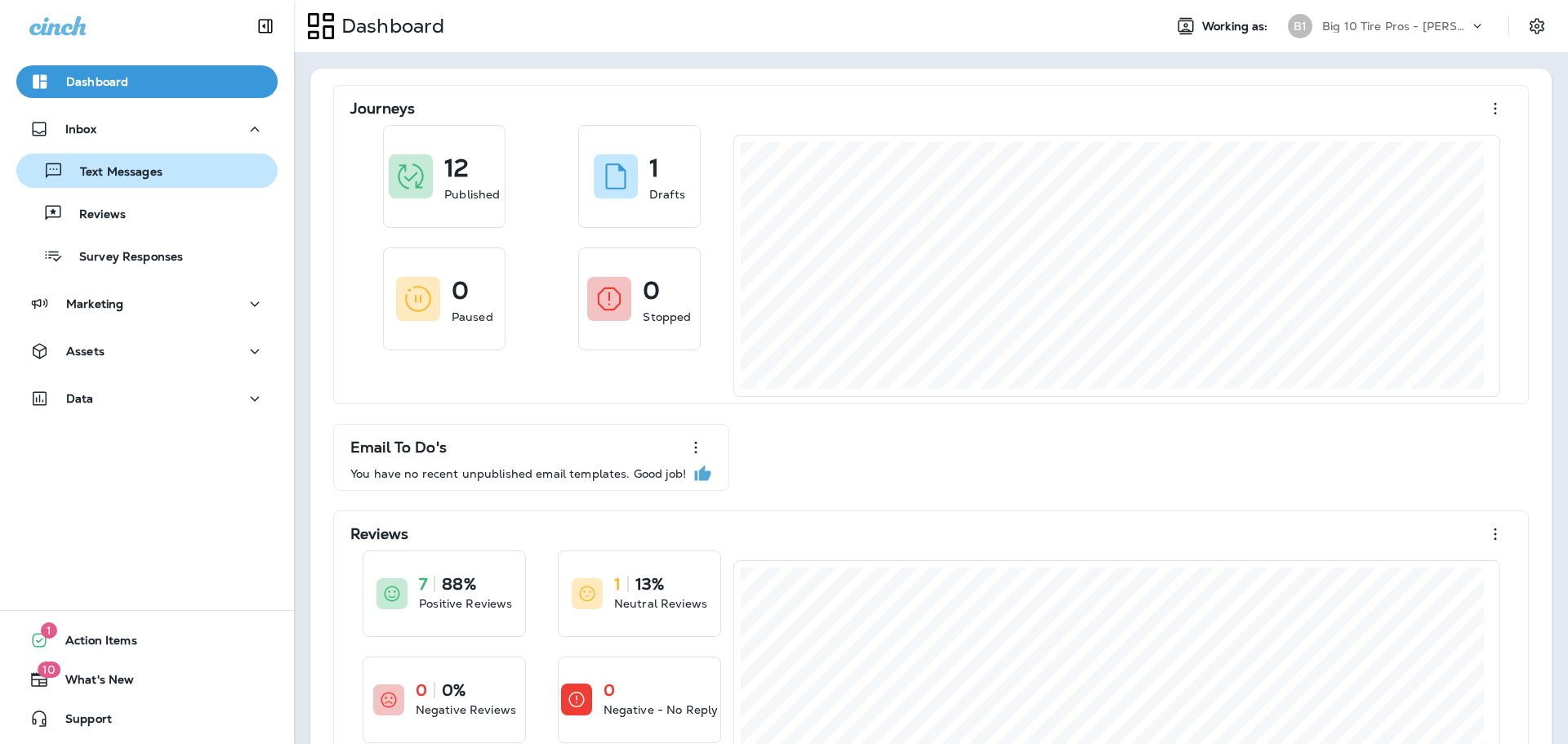
click at [120, 175] on p "Text Messages" at bounding box center [113, 172] width 99 height 15
